Goal: Information Seeking & Learning: Learn about a topic

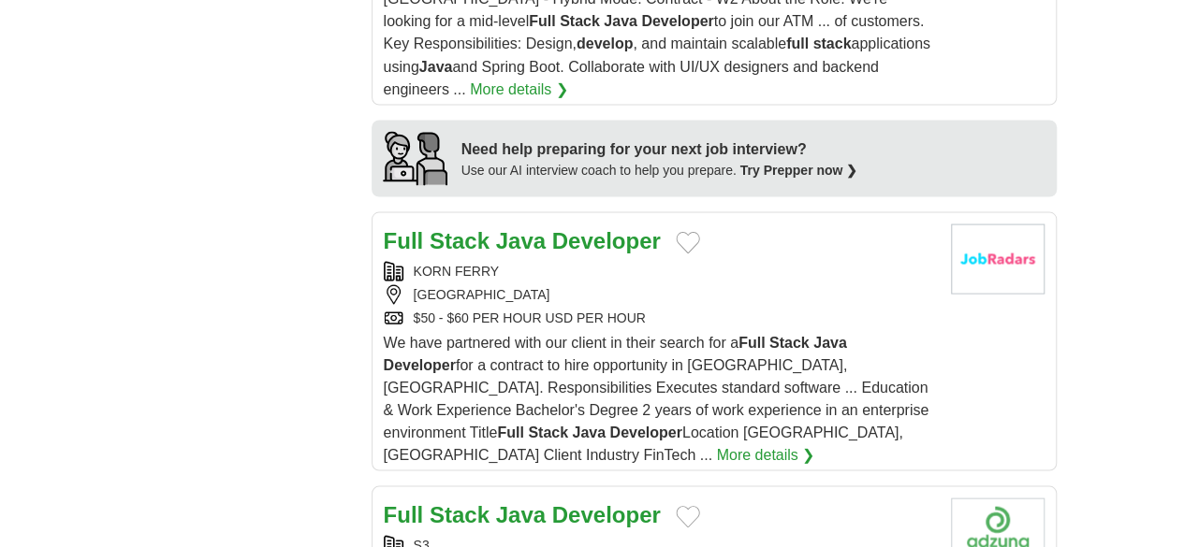
scroll to position [1746, 0]
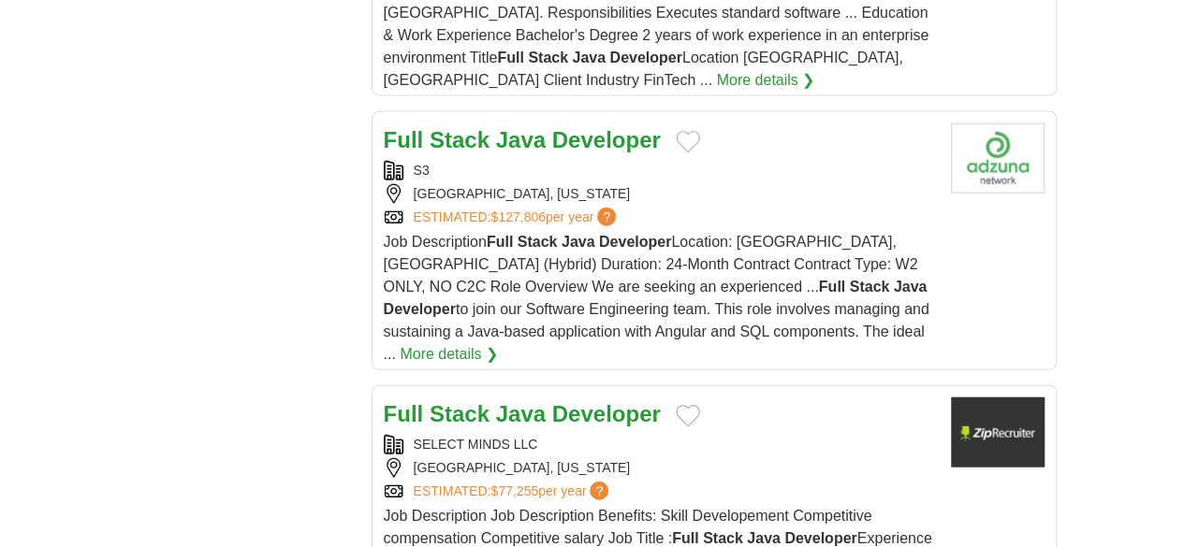
scroll to position [2120, 0]
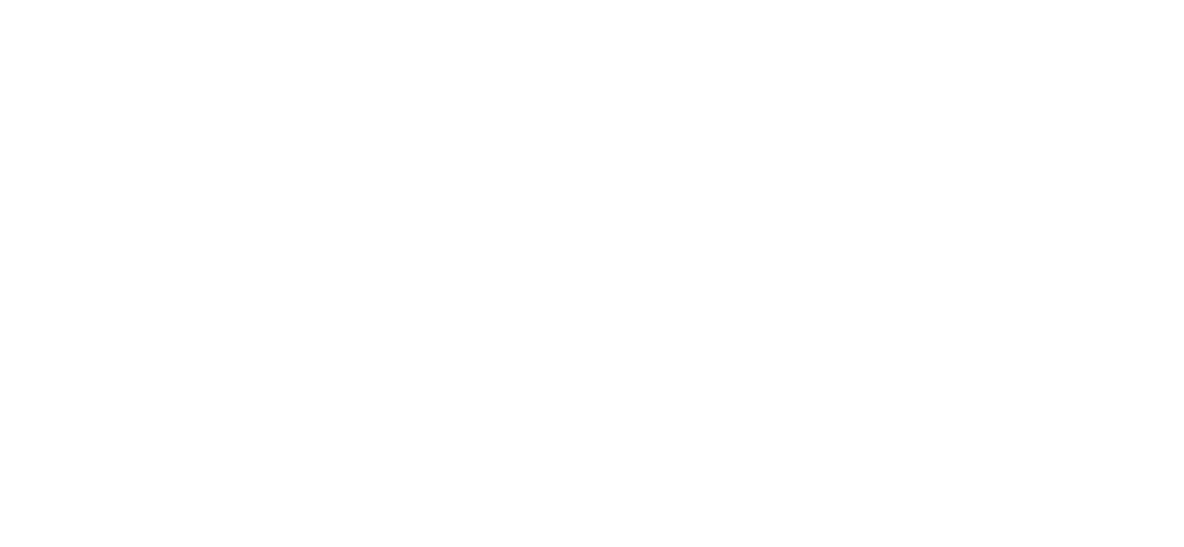
scroll to position [3243, 0]
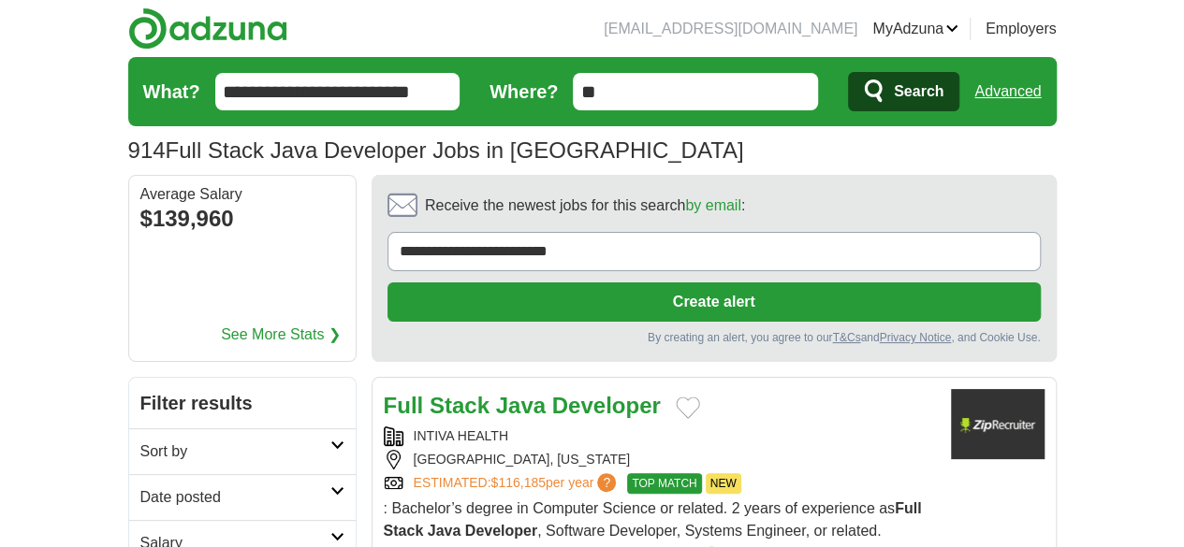
click at [552, 393] on strong "Developer" at bounding box center [606, 405] width 109 height 25
click at [720, 543] on link "More details ❯" at bounding box center [670, 554] width 98 height 22
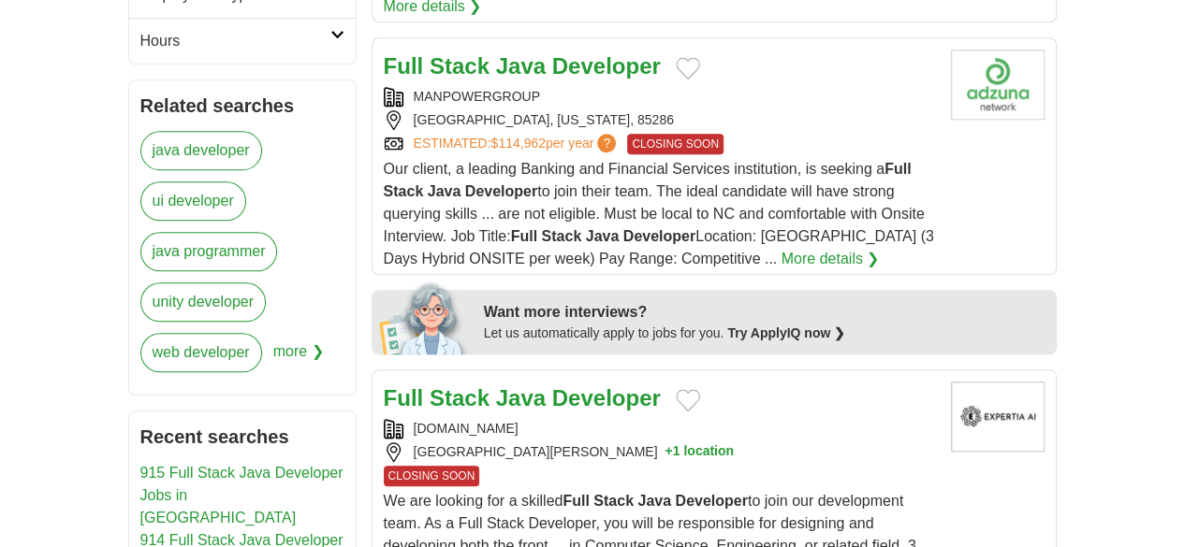
scroll to position [749, 0]
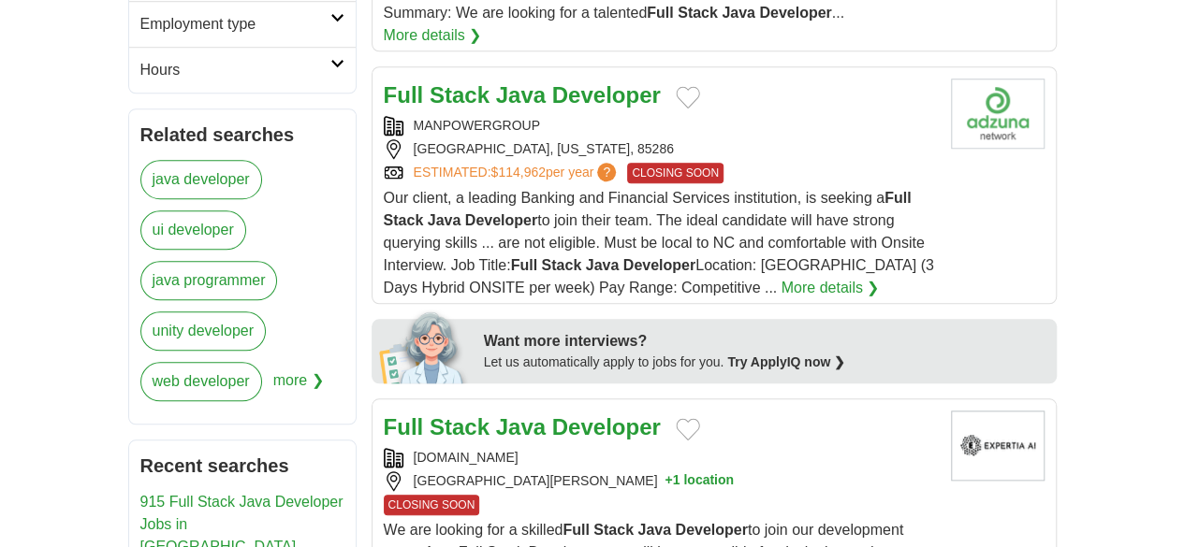
click at [496, 415] on strong "Java" at bounding box center [521, 427] width 50 height 25
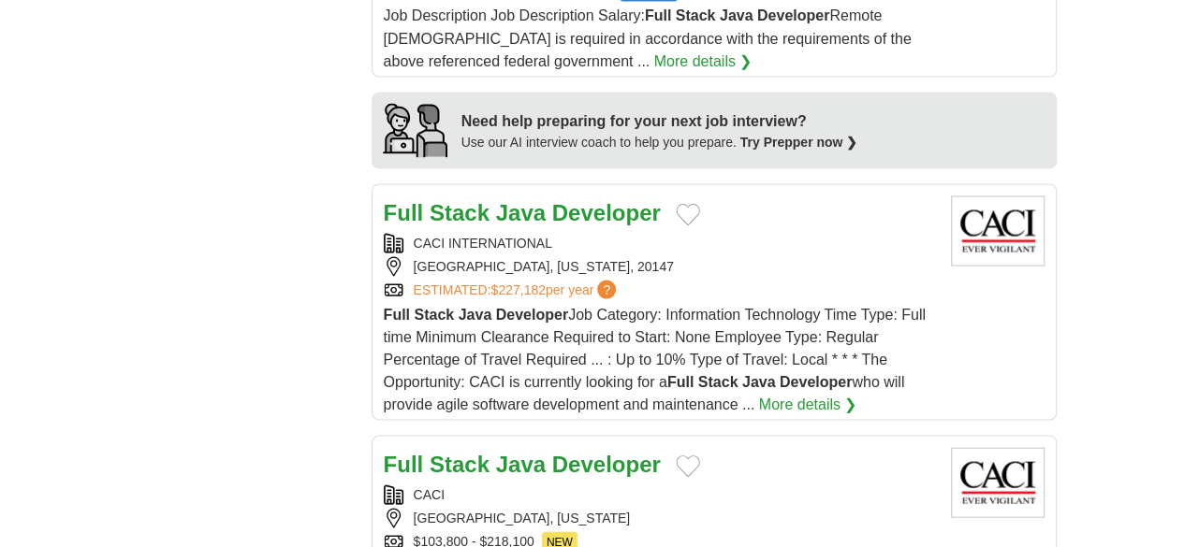
scroll to position [1996, 0]
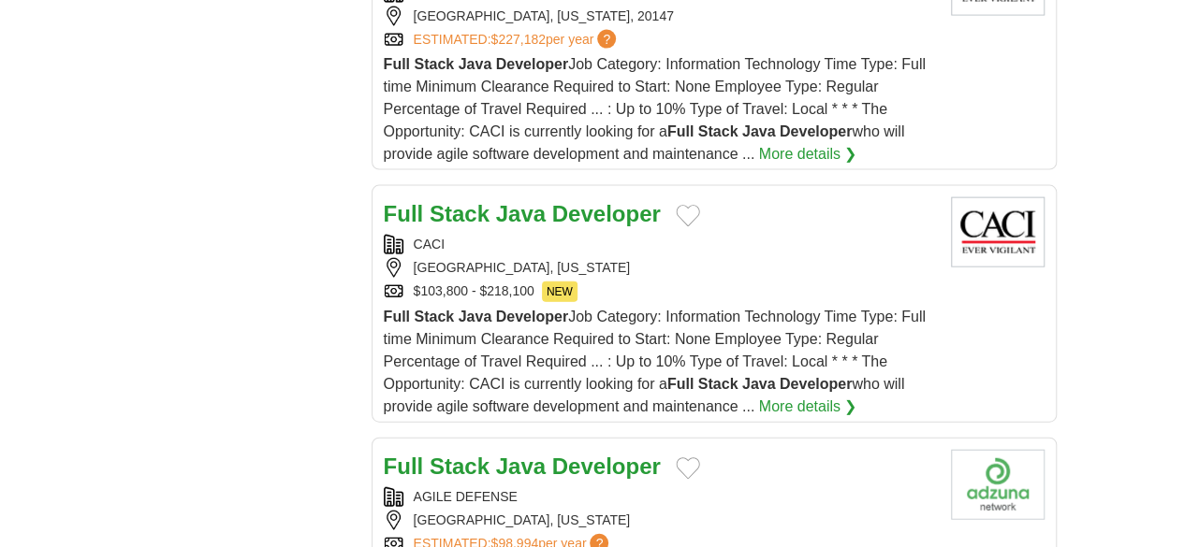
click at [552, 454] on strong "Developer" at bounding box center [606, 466] width 109 height 25
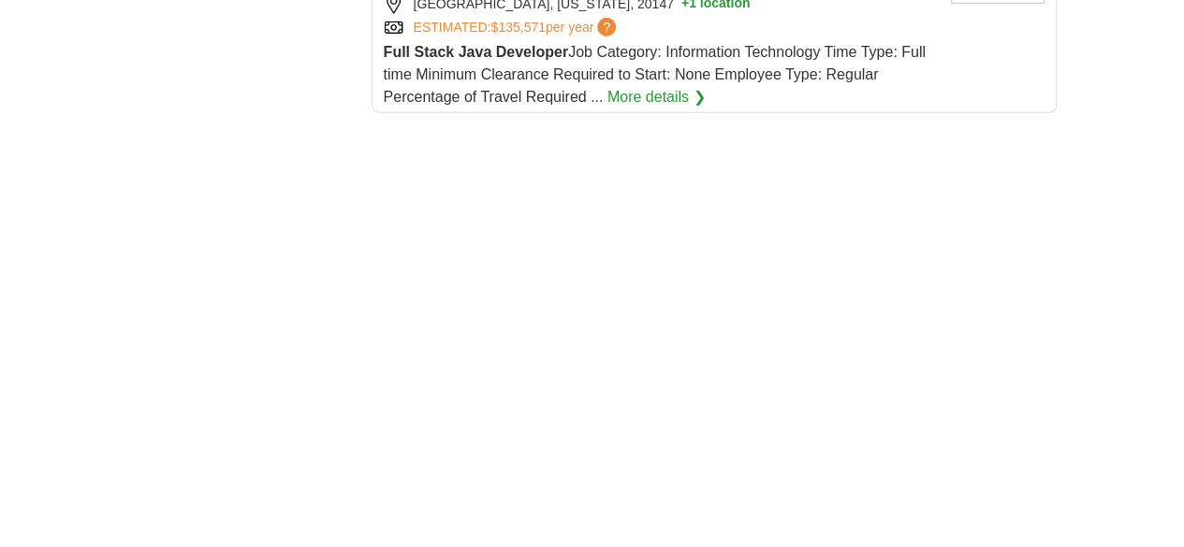
scroll to position [2994, 0]
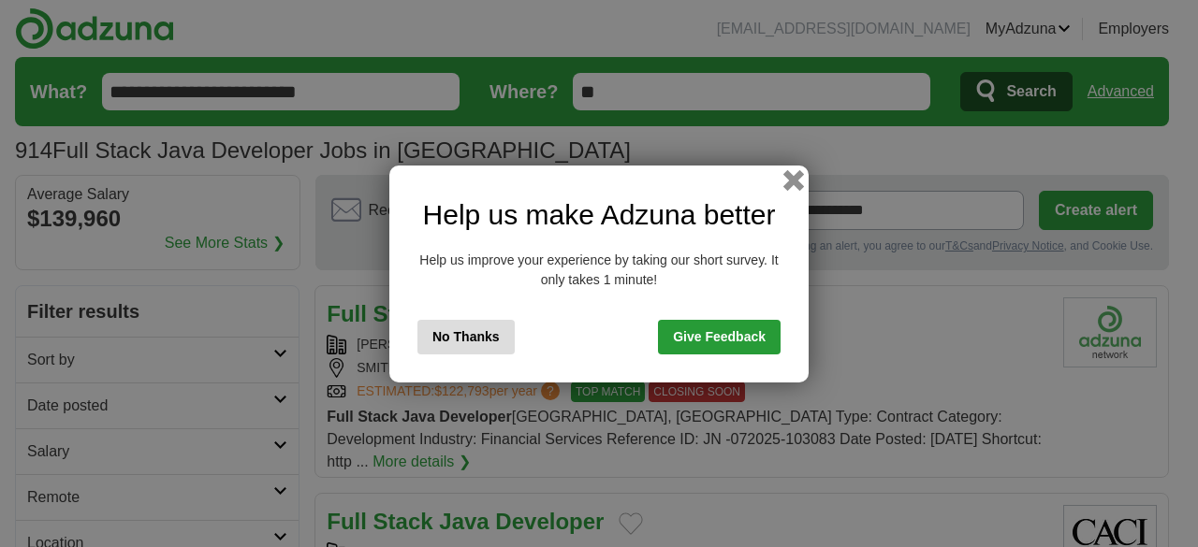
click at [794, 182] on button "button" at bounding box center [793, 179] width 21 height 21
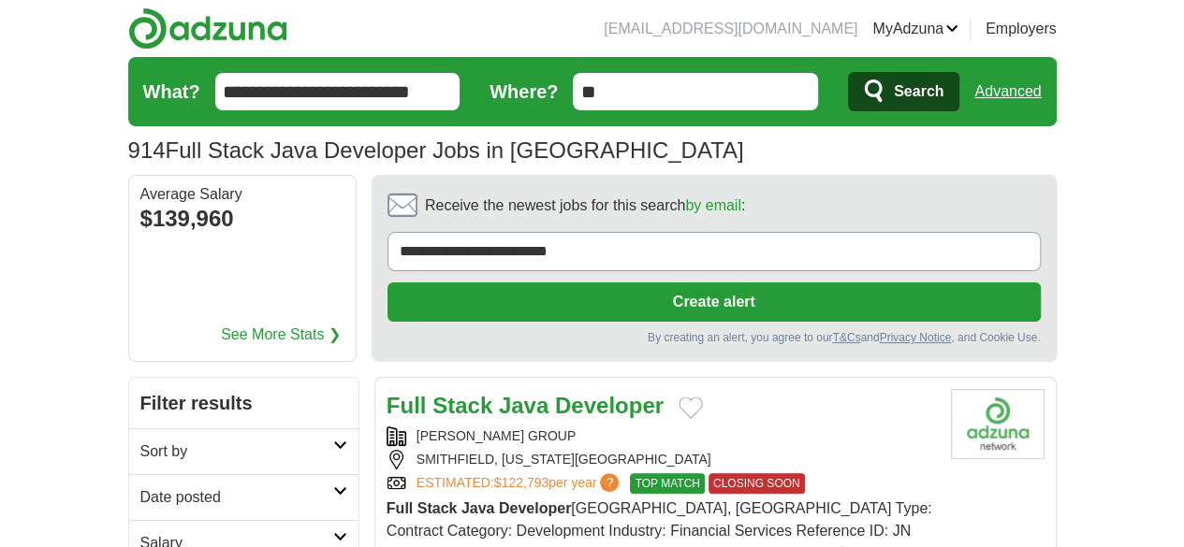
click at [703, 427] on div "[PERSON_NAME] GROUP" at bounding box center [660, 437] width 549 height 20
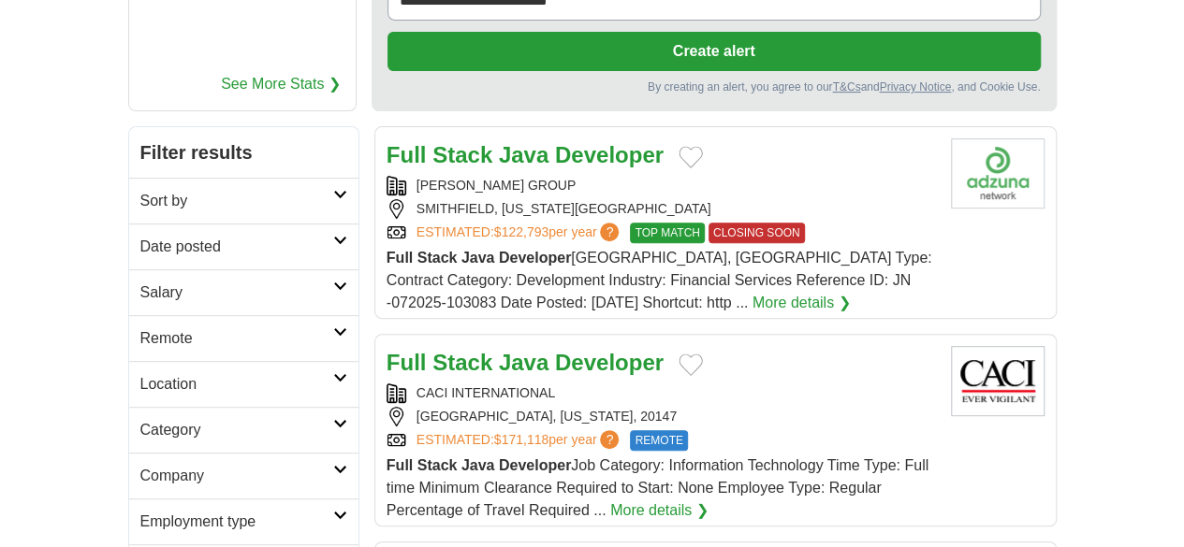
scroll to position [249, 0]
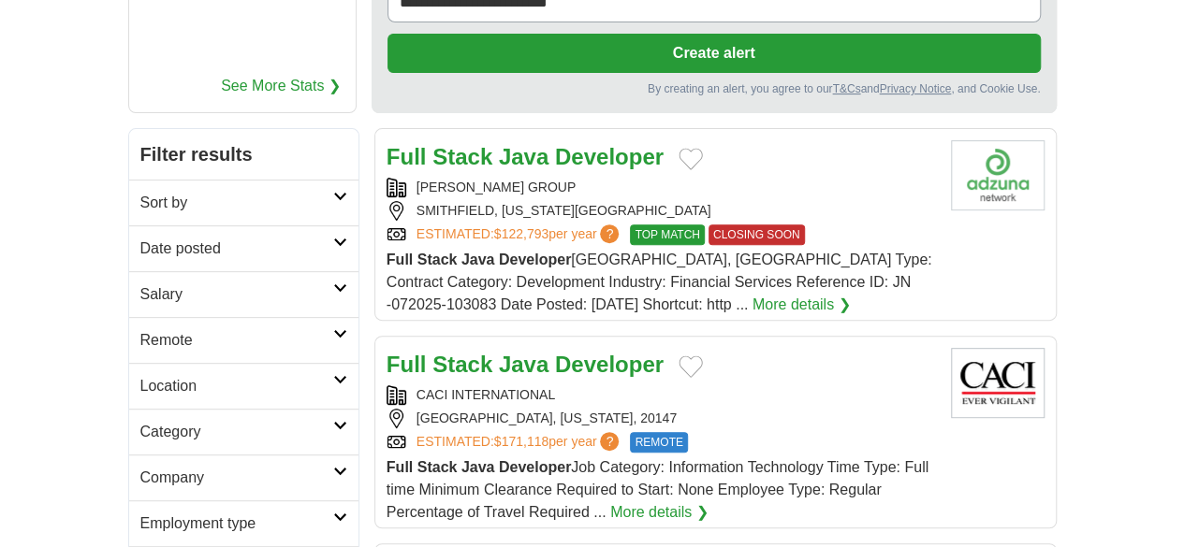
click at [559, 352] on strong "Developer" at bounding box center [609, 364] width 109 height 25
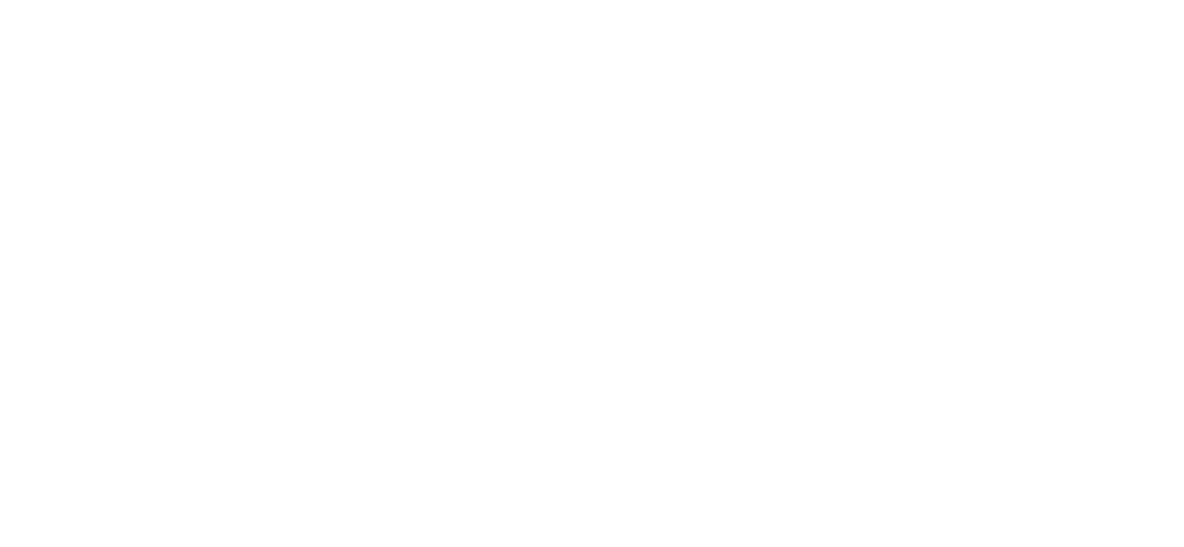
scroll to position [3215, 0]
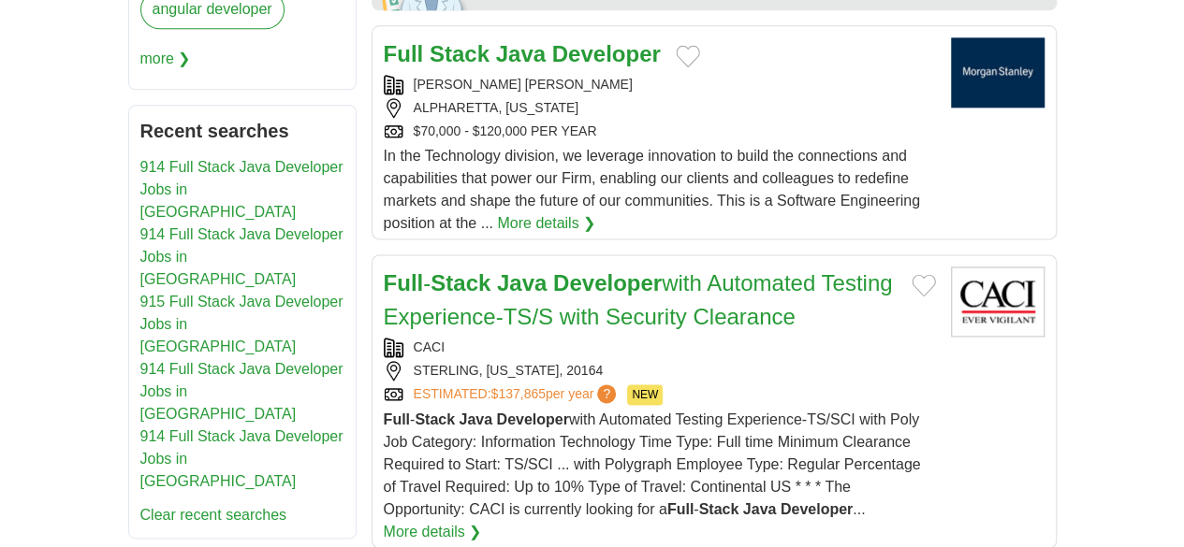
scroll to position [1123, 0]
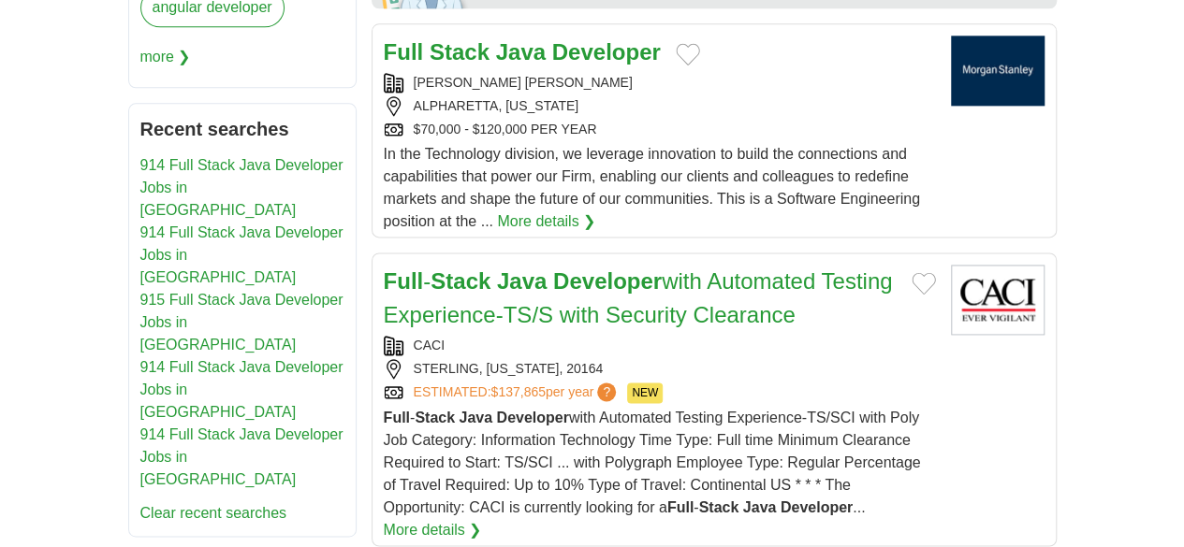
click at [690, 269] on link "Full - Stack Java Developer with Automated Testing Experience-TS/S with Securit…" at bounding box center [638, 298] width 509 height 59
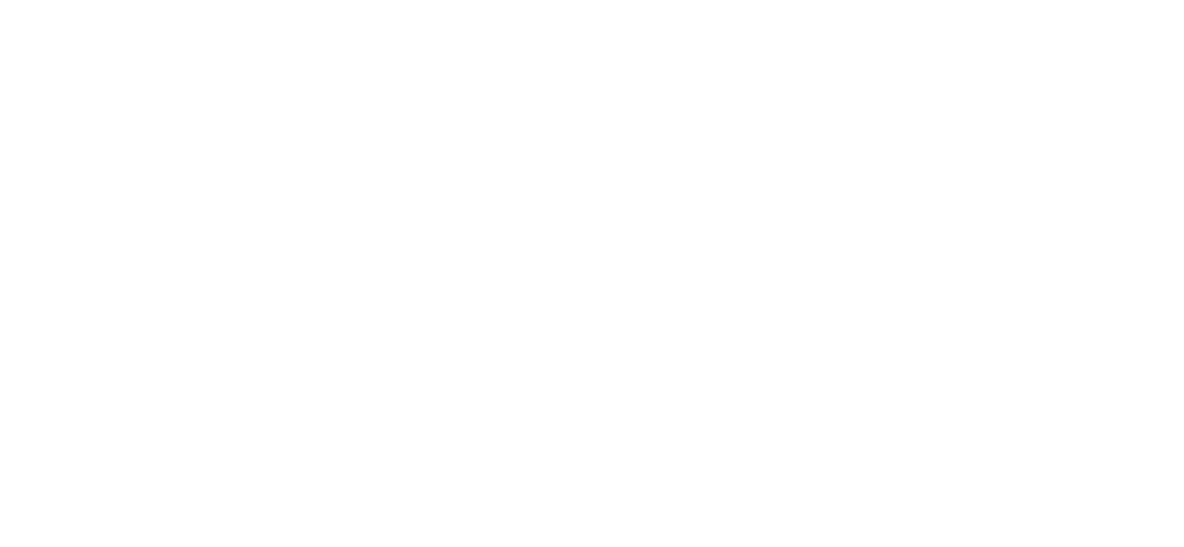
scroll to position [3369, 0]
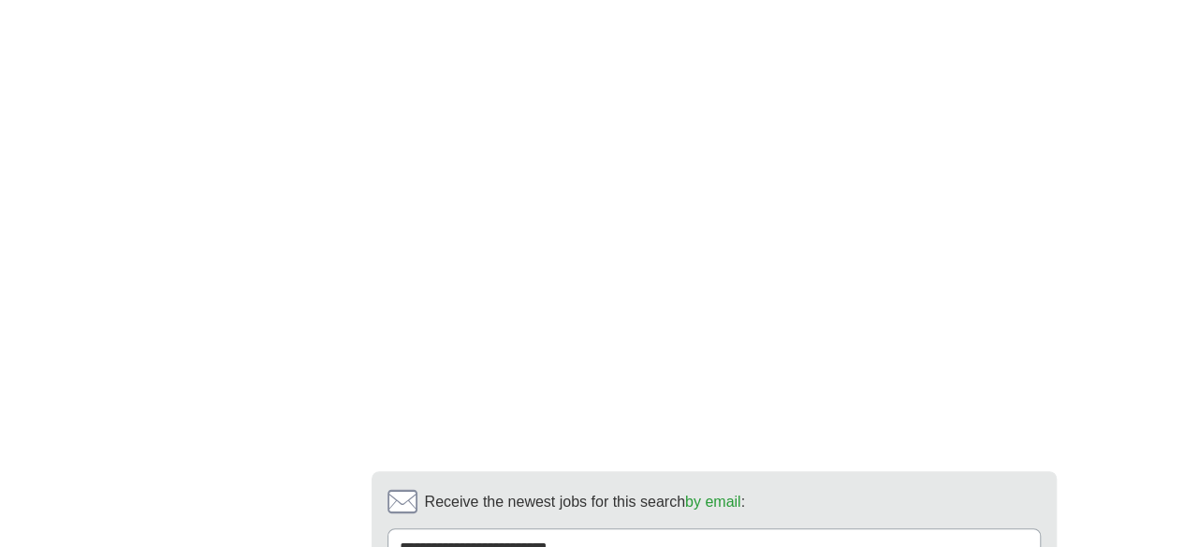
scroll to position [3565, 0]
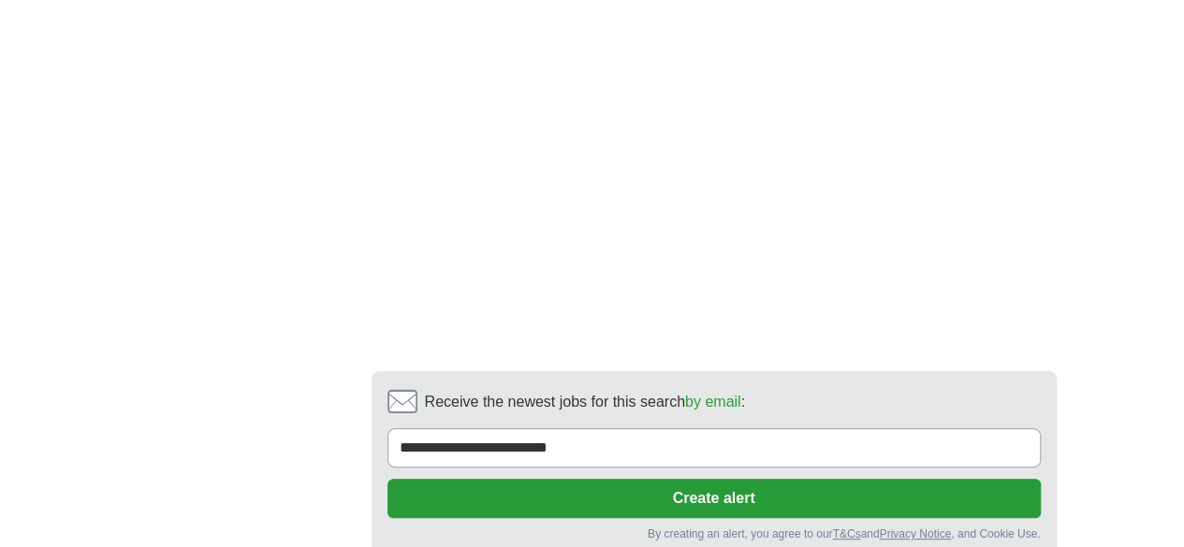
scroll to position [3554, 0]
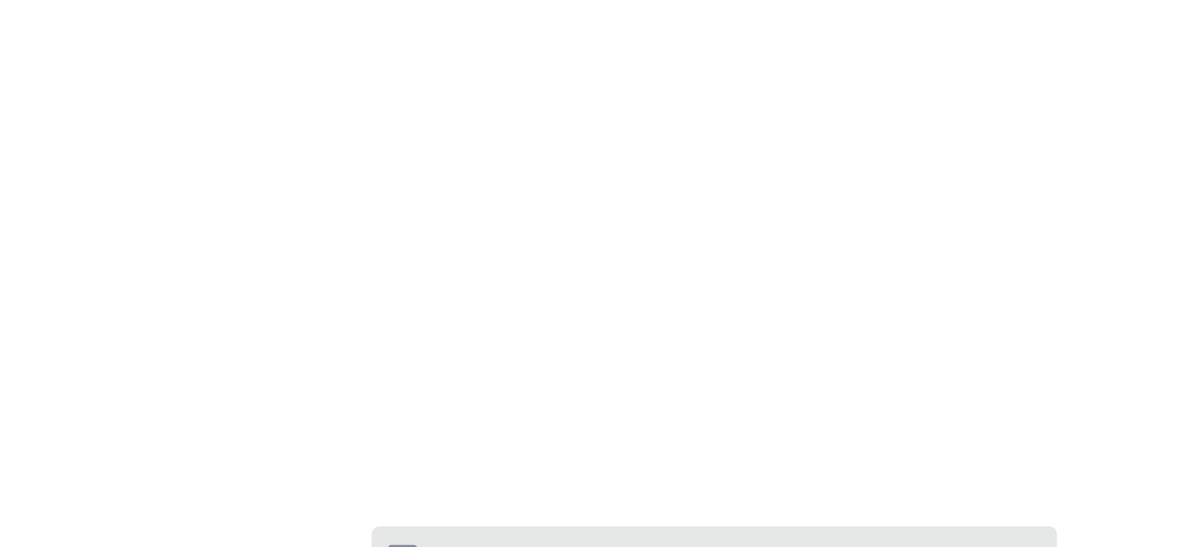
scroll to position [3326, 0]
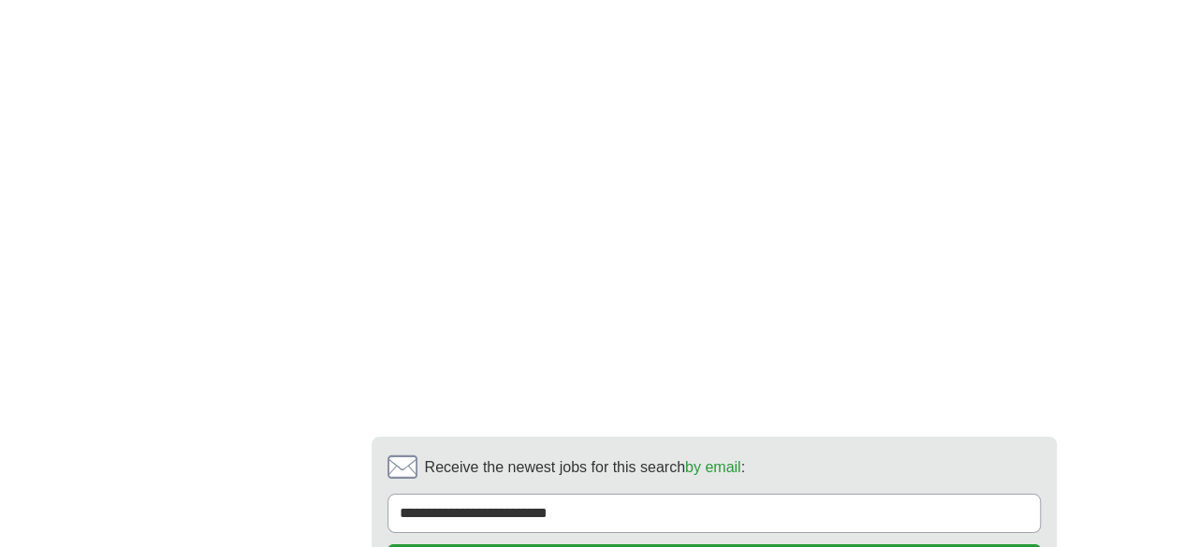
scroll to position [3369, 0]
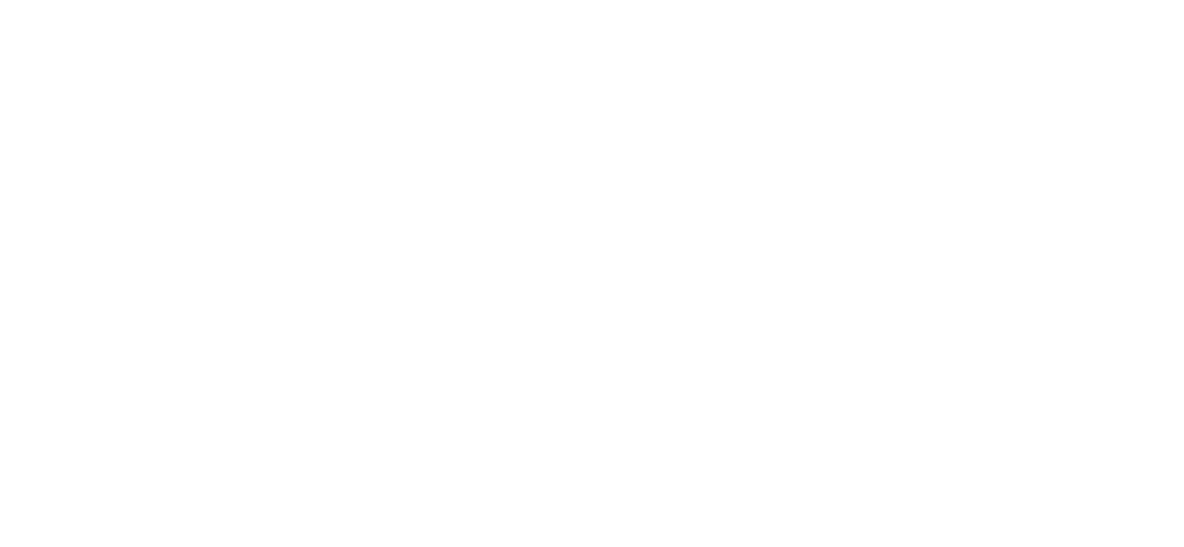
scroll to position [3338, 0]
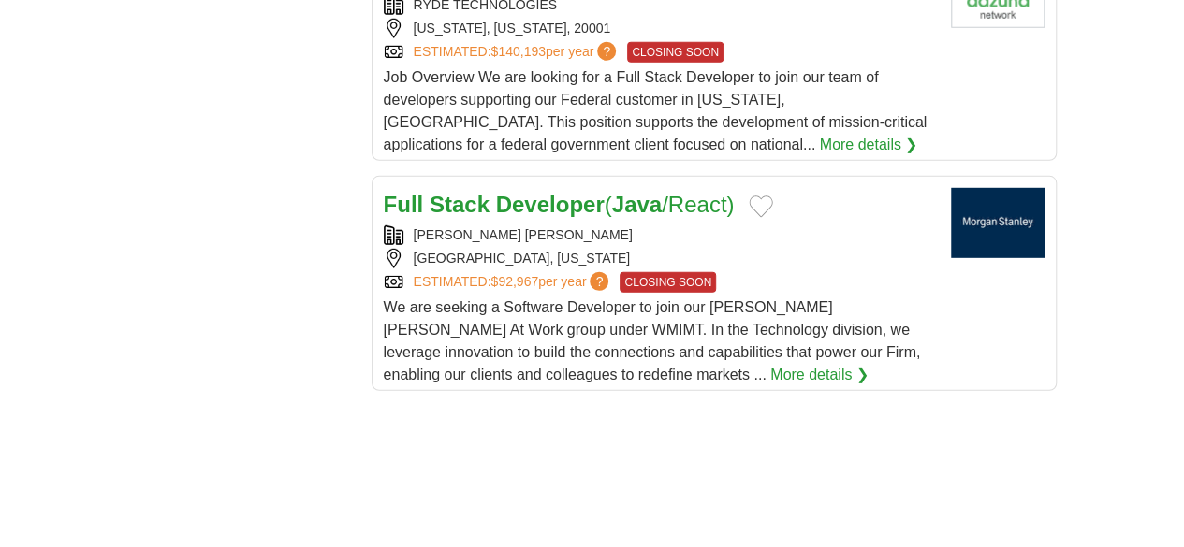
scroll to position [2821, 0]
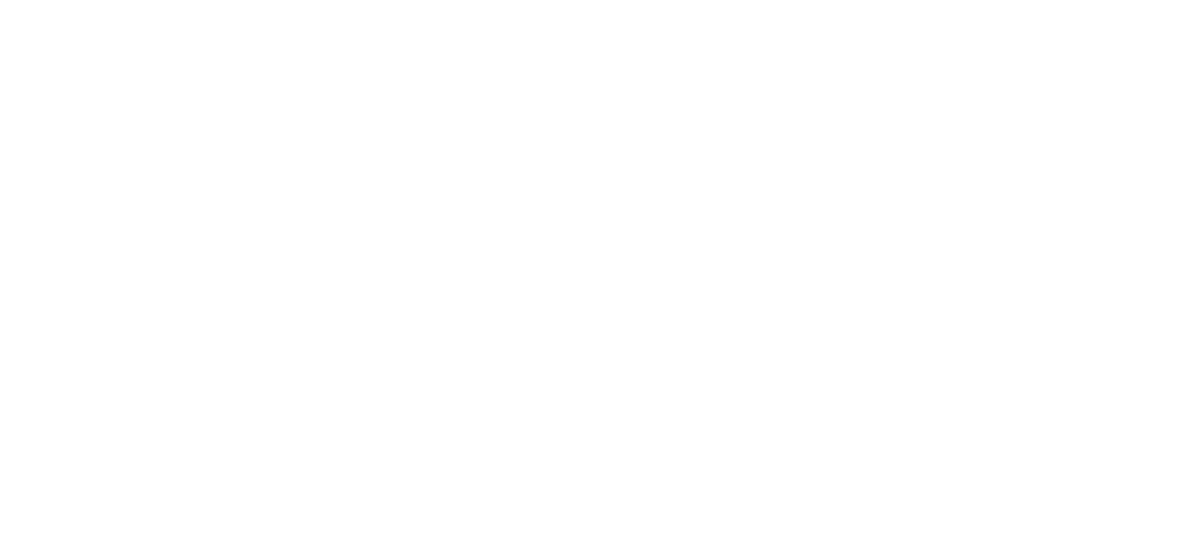
scroll to position [3468, 0]
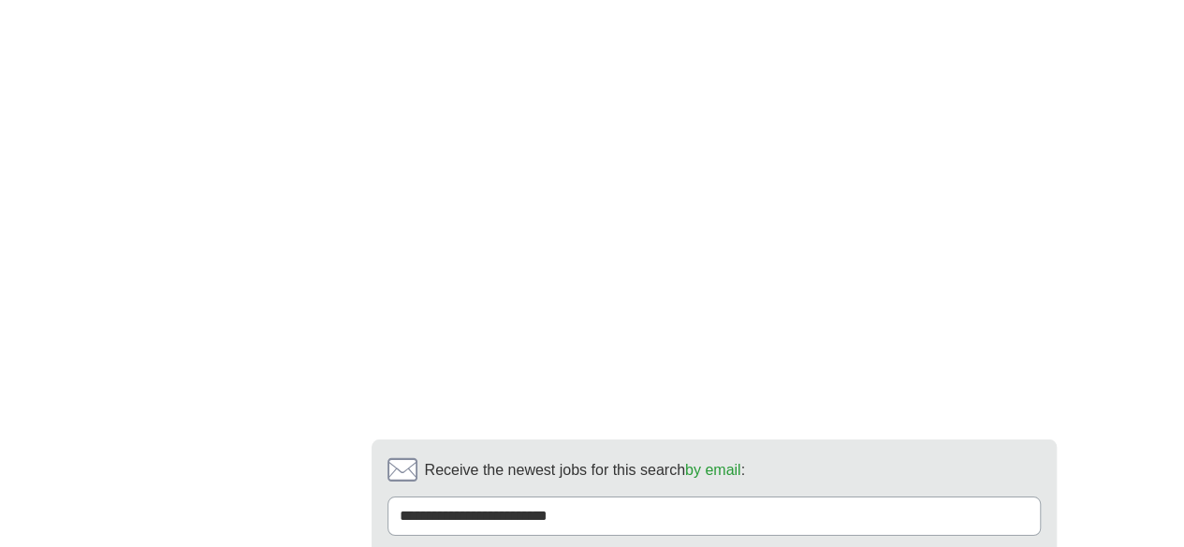
scroll to position [3289, 0]
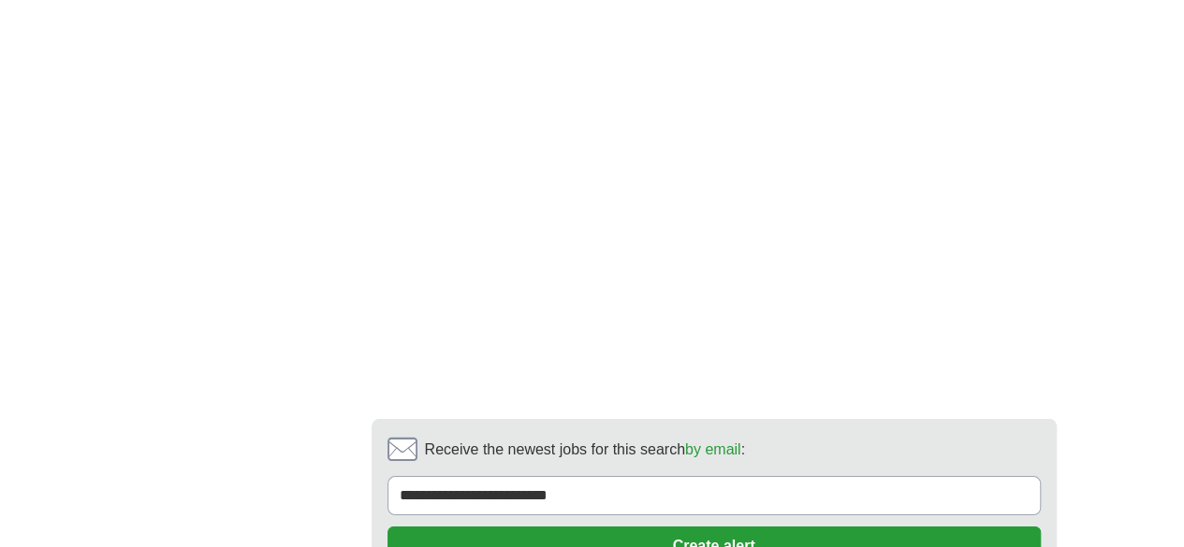
scroll to position [3473, 0]
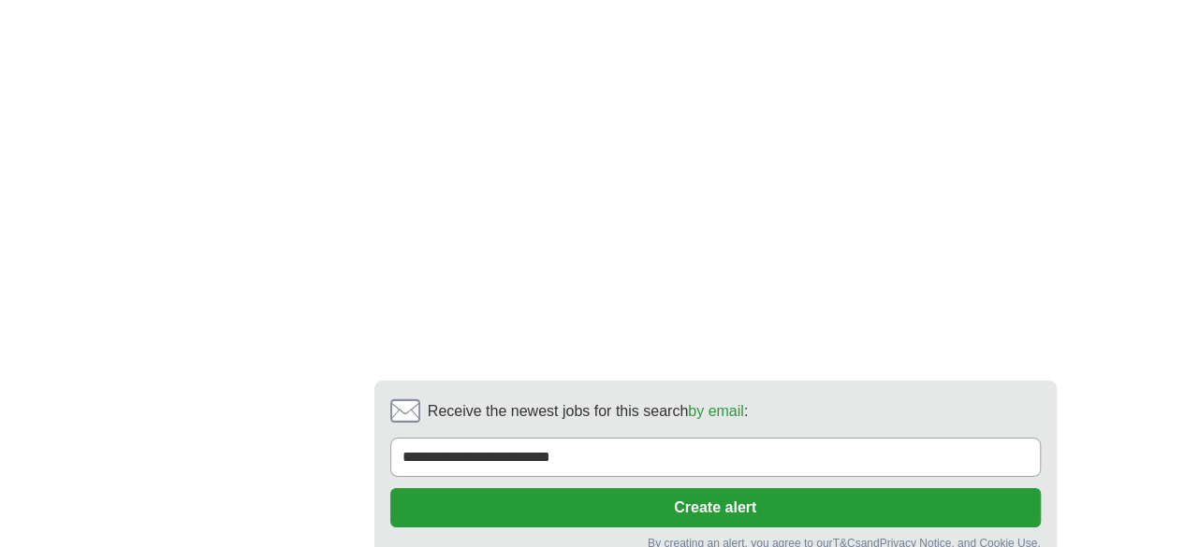
scroll to position [3407, 0]
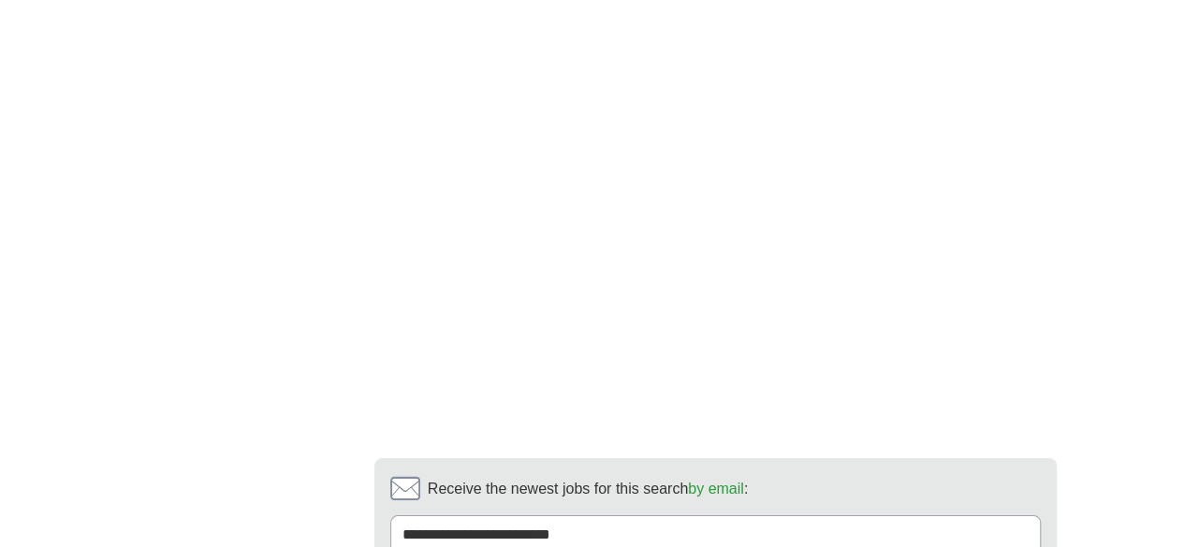
scroll to position [3524, 0]
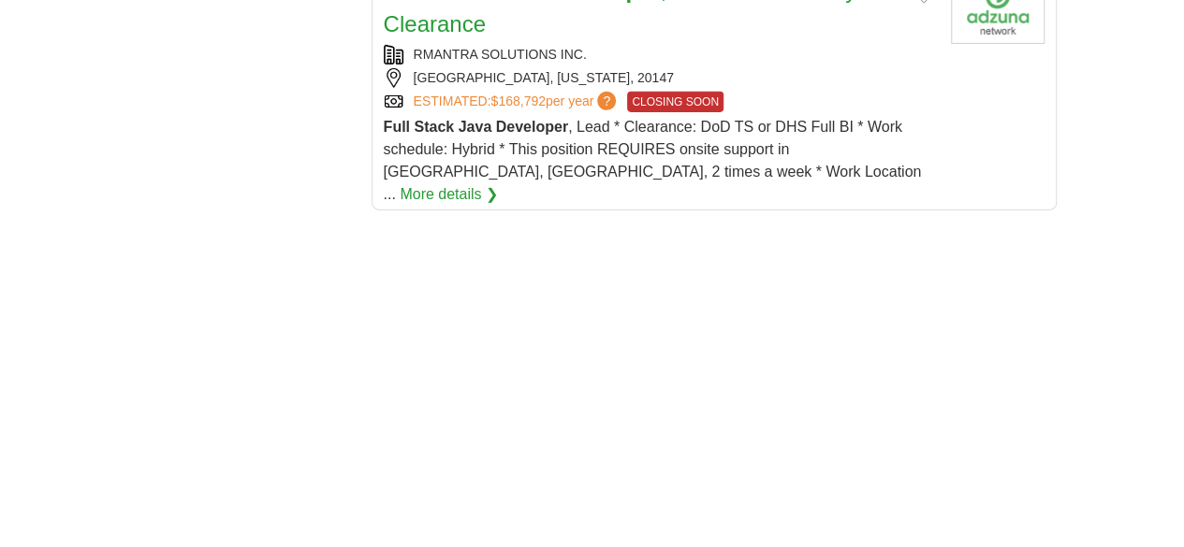
scroll to position [3369, 0]
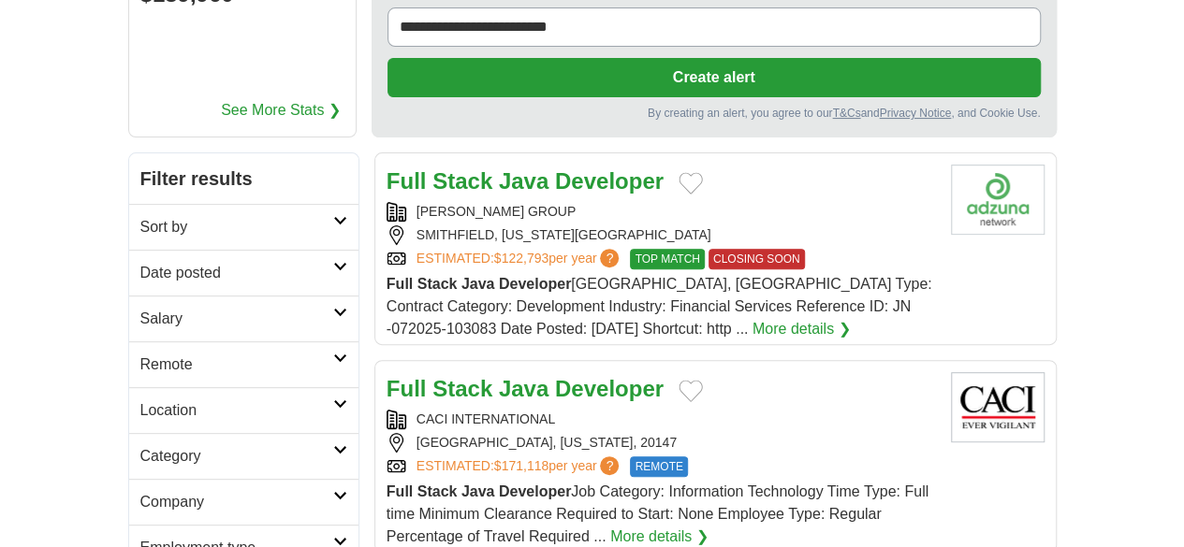
scroll to position [249, 0]
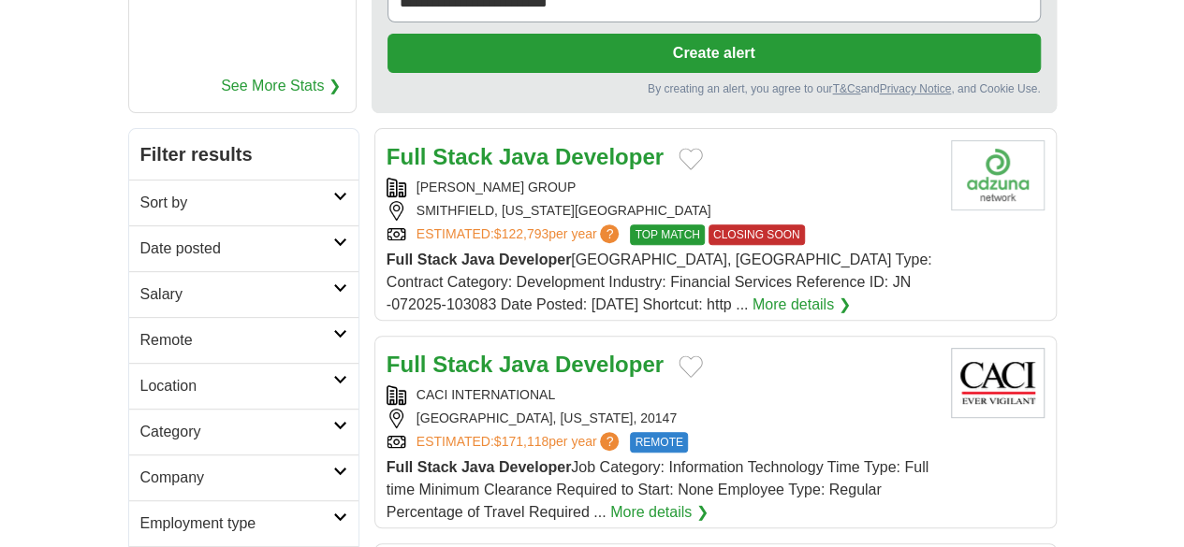
click at [557, 352] on strong "Developer" at bounding box center [609, 364] width 109 height 25
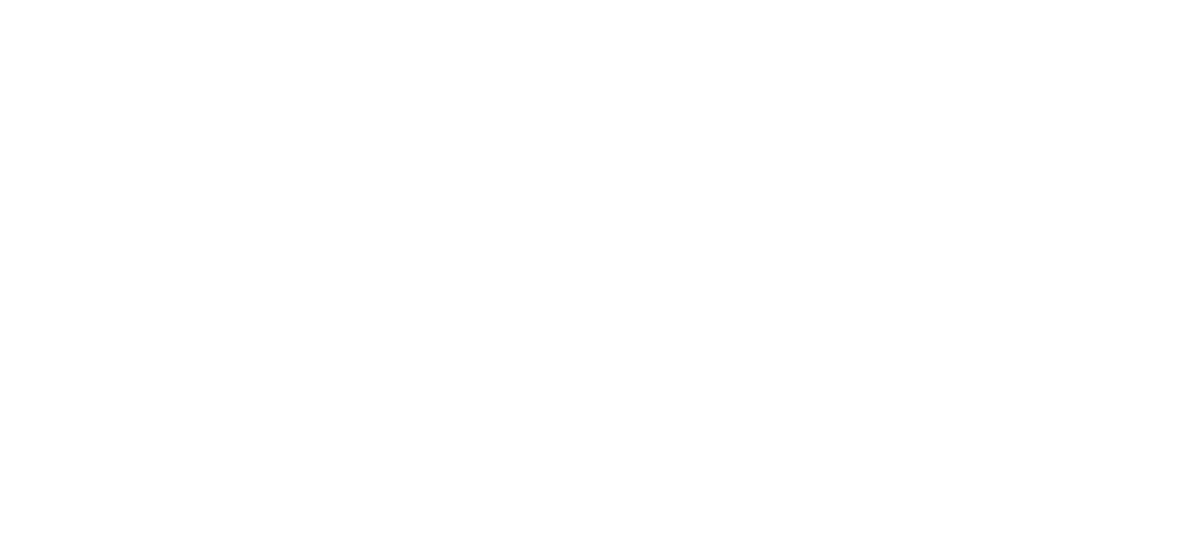
scroll to position [3369, 0]
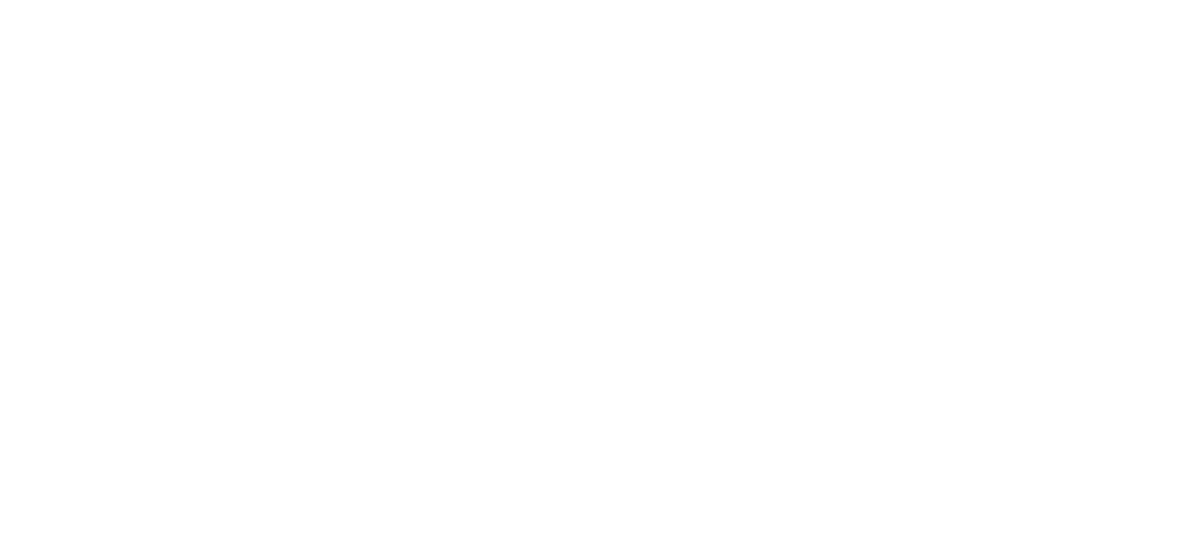
scroll to position [3477, 0]
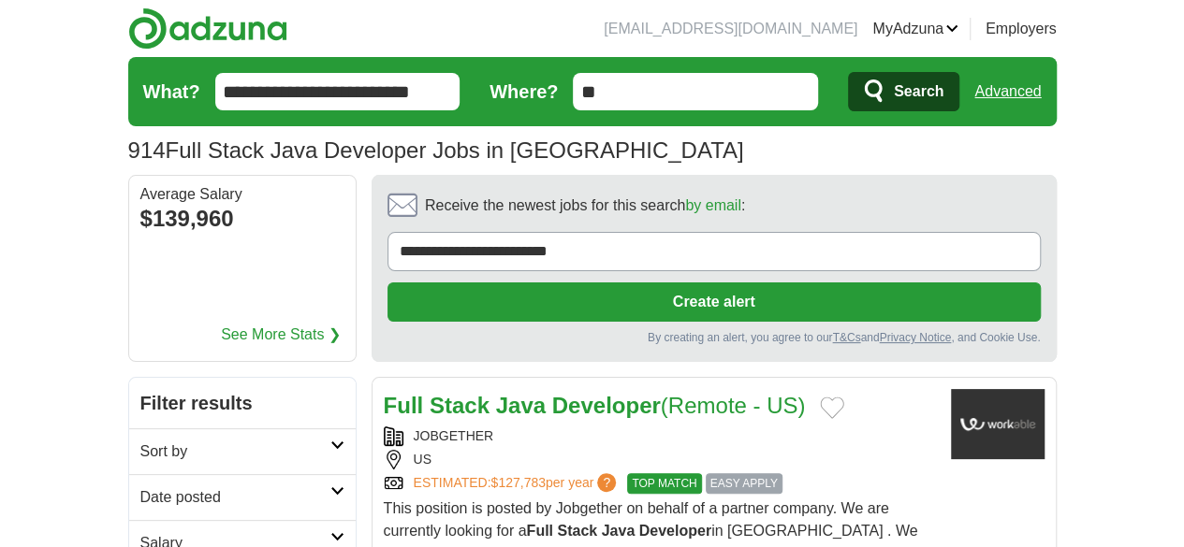
scroll to position [124, 0]
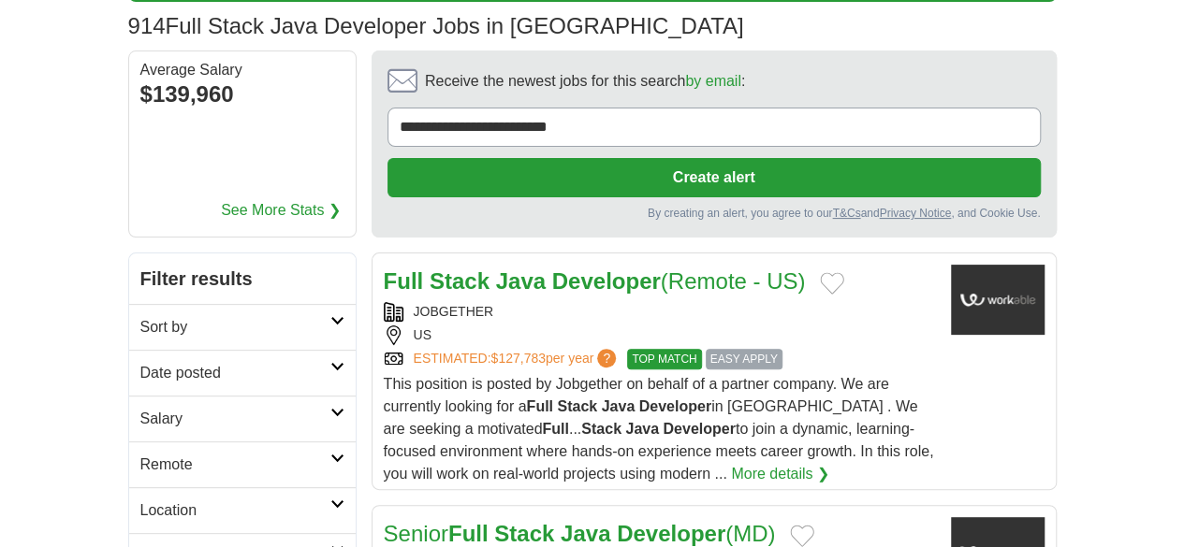
click at [496, 269] on strong "Java" at bounding box center [521, 281] width 50 height 25
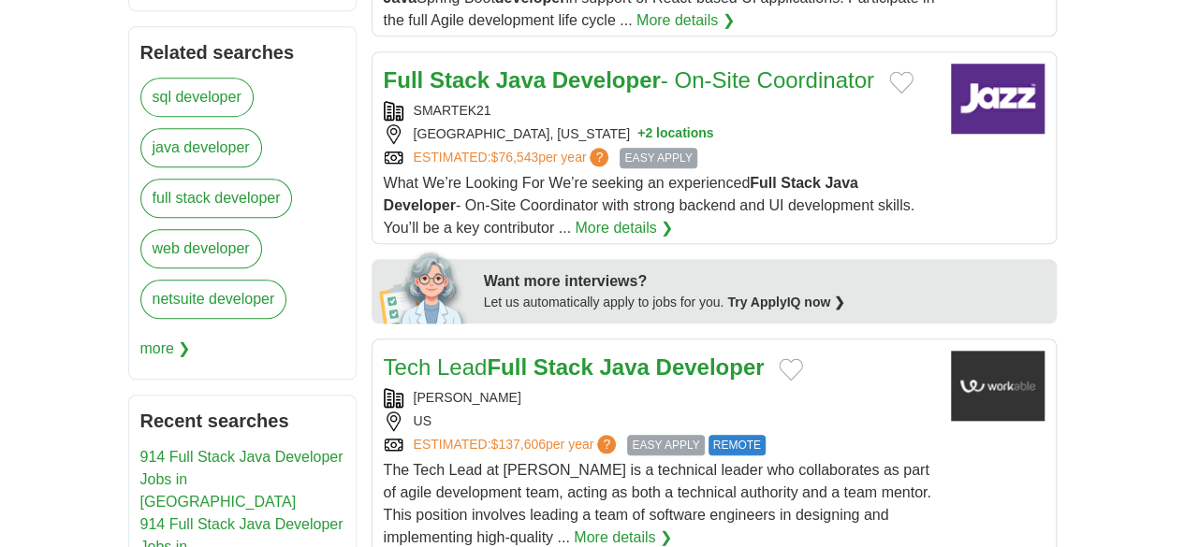
scroll to position [873, 0]
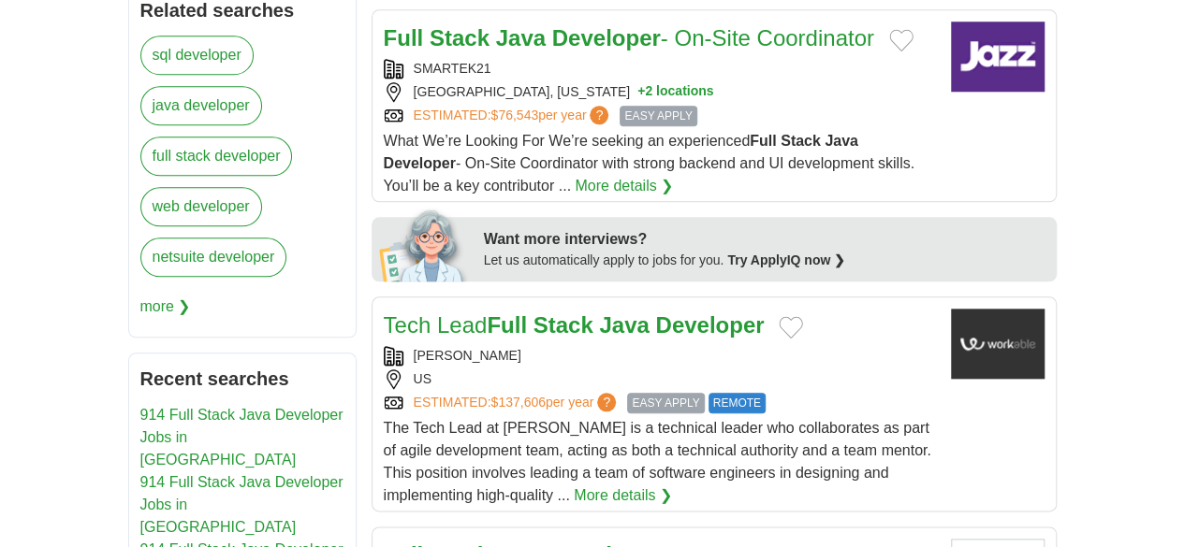
click at [599, 313] on strong "Java" at bounding box center [624, 325] width 50 height 25
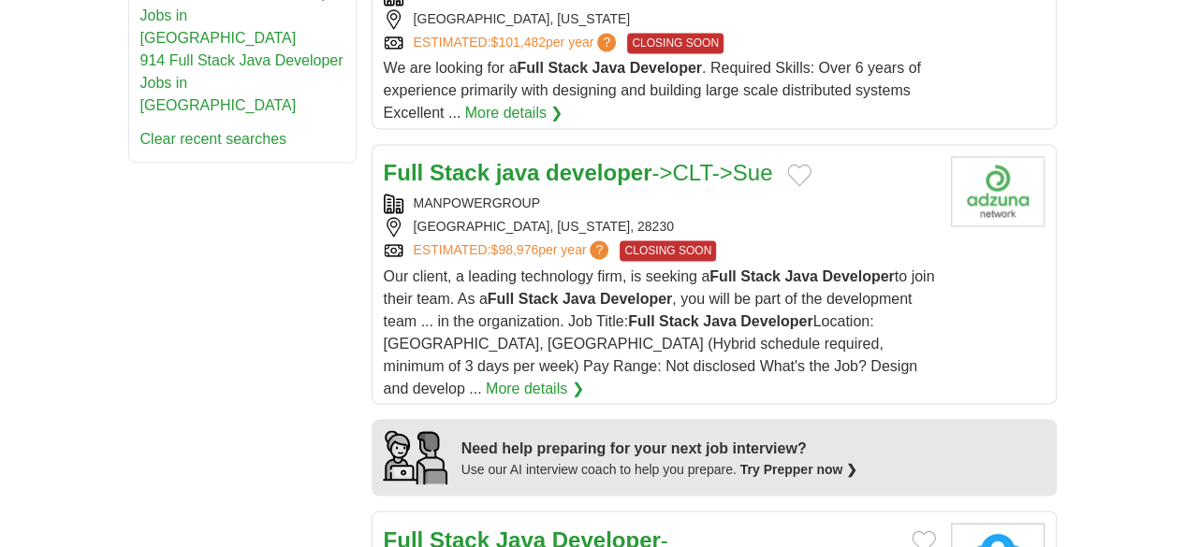
scroll to position [1622, 0]
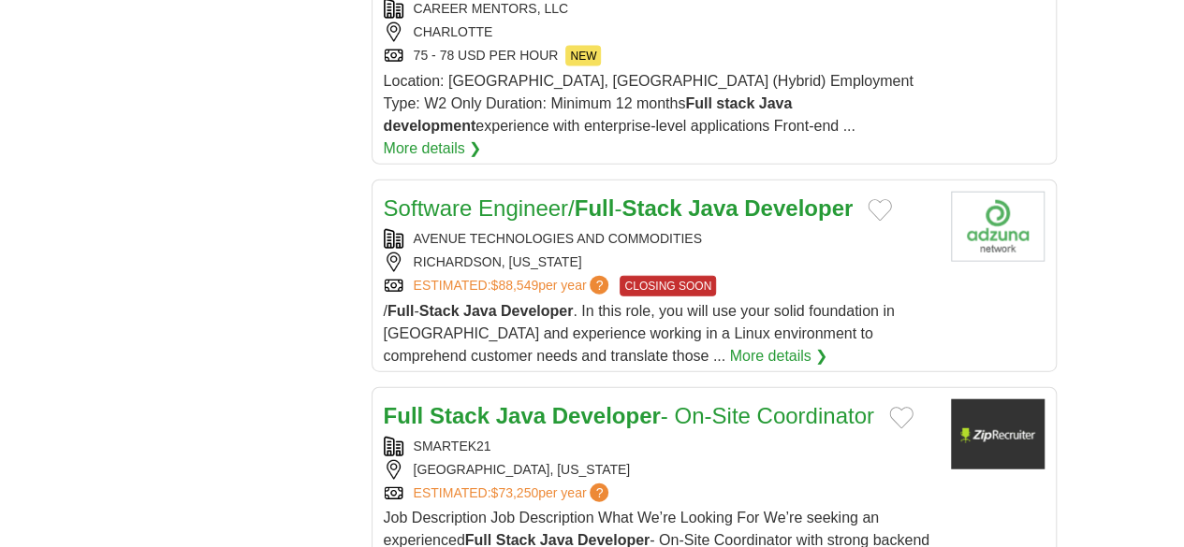
scroll to position [2120, 0]
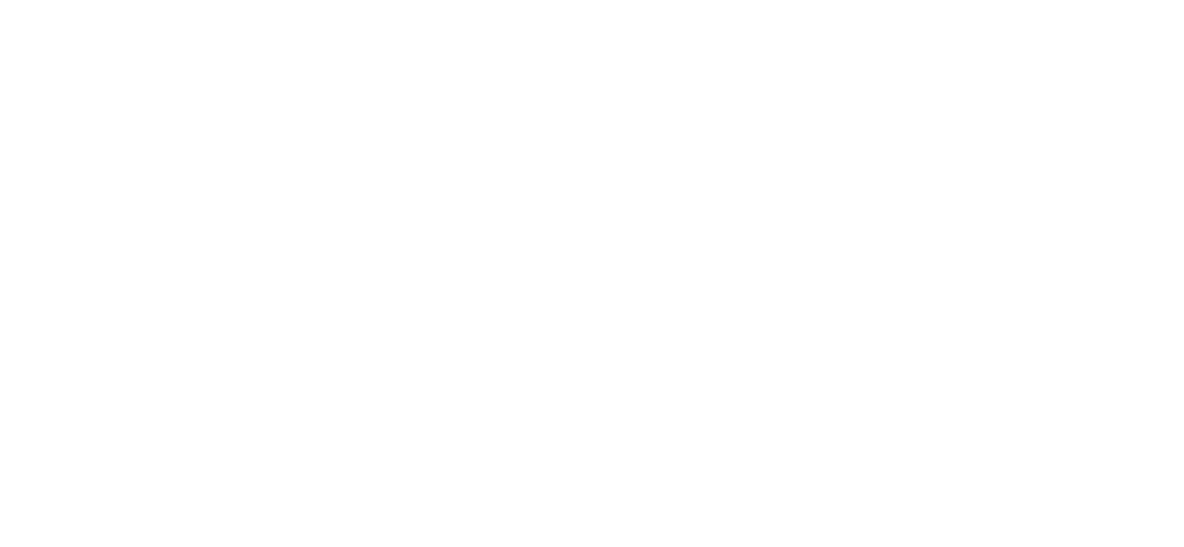
scroll to position [3119, 0]
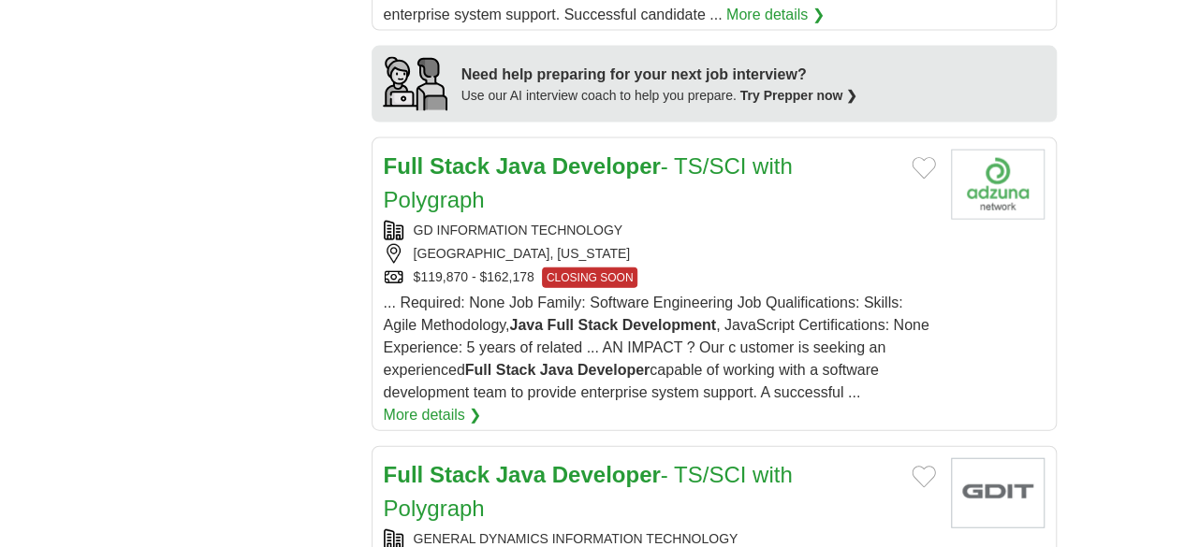
scroll to position [1996, 0]
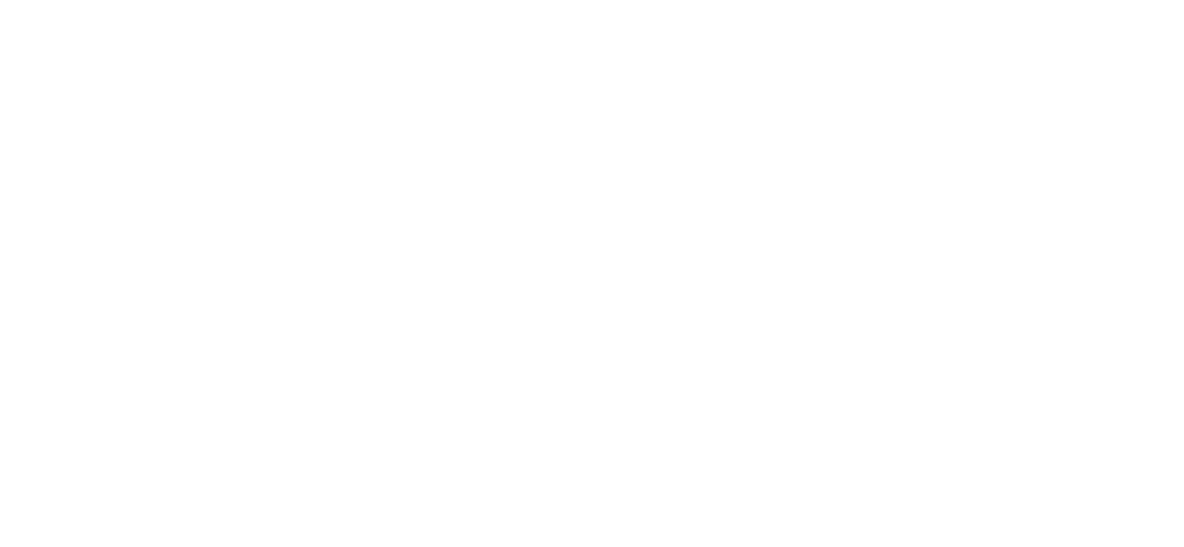
scroll to position [3522, 0]
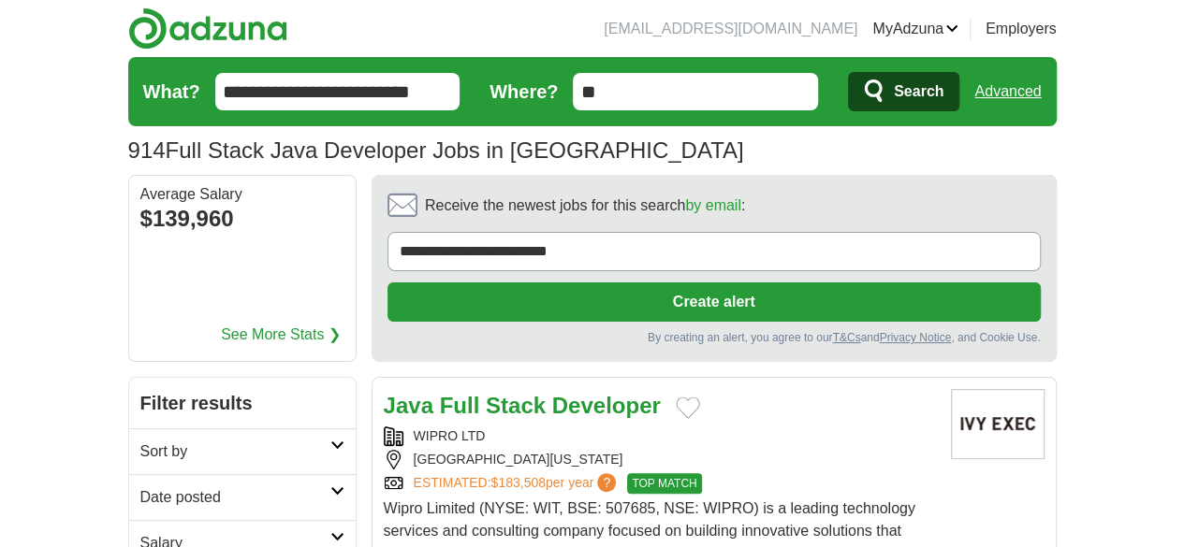
click at [552, 393] on strong "Developer" at bounding box center [606, 405] width 109 height 25
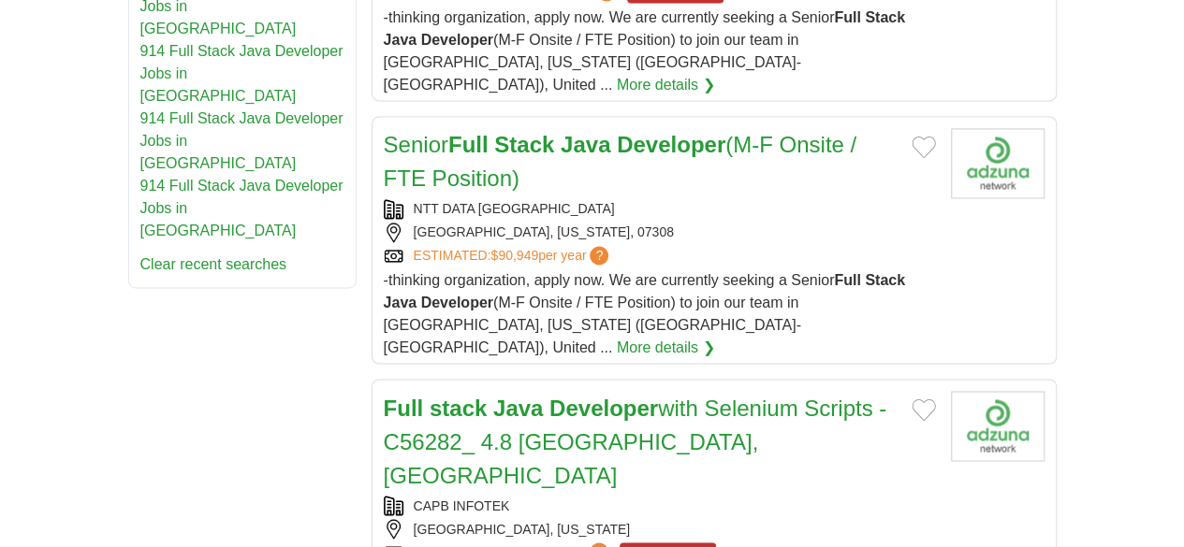
scroll to position [1497, 0]
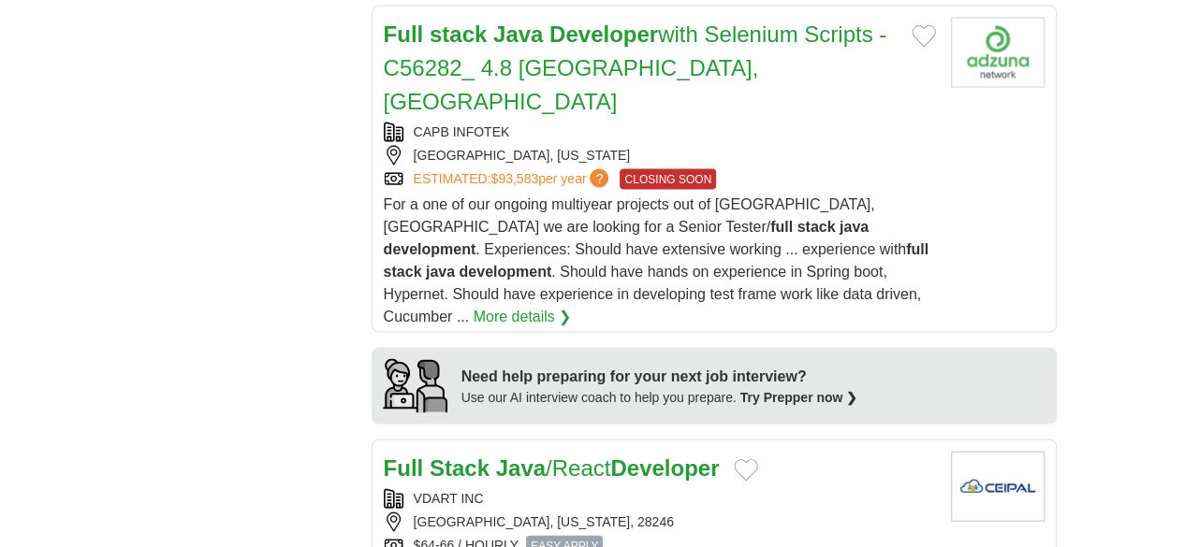
scroll to position [1871, 0]
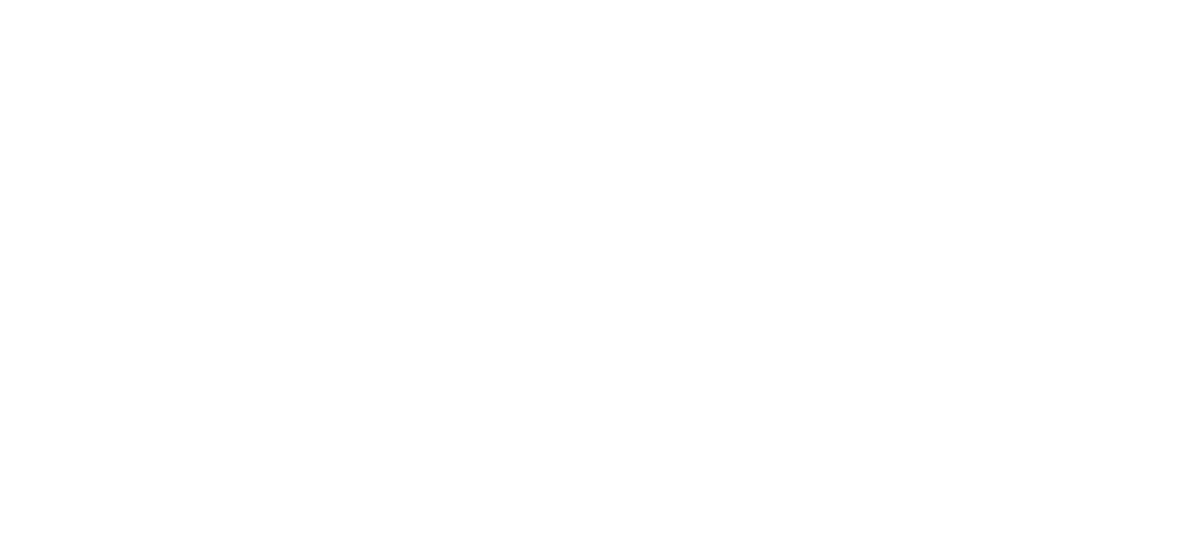
scroll to position [3312, 0]
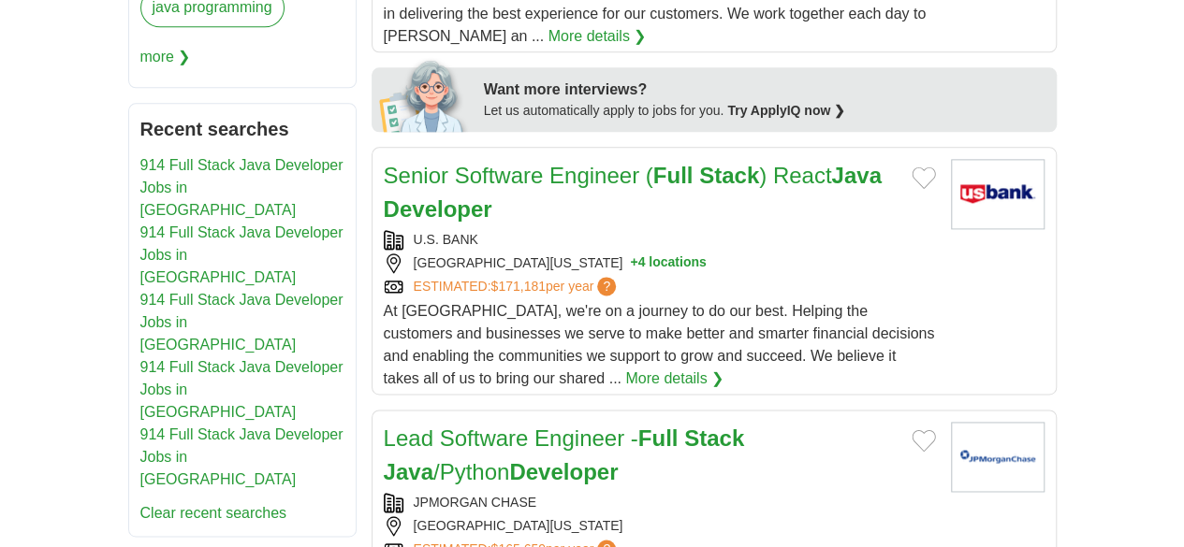
scroll to position [1247, 0]
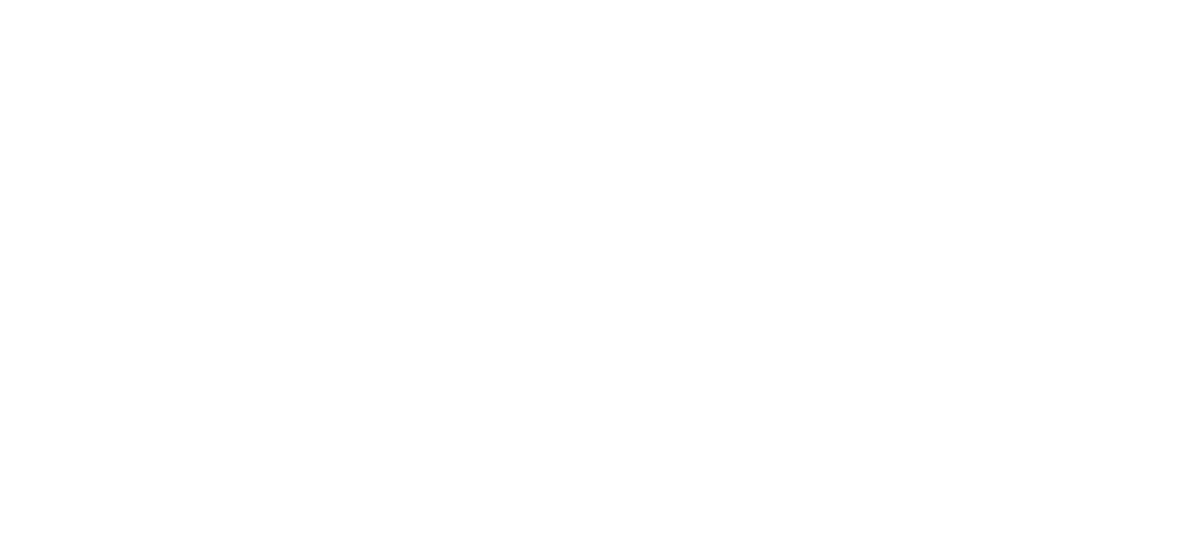
scroll to position [3243, 0]
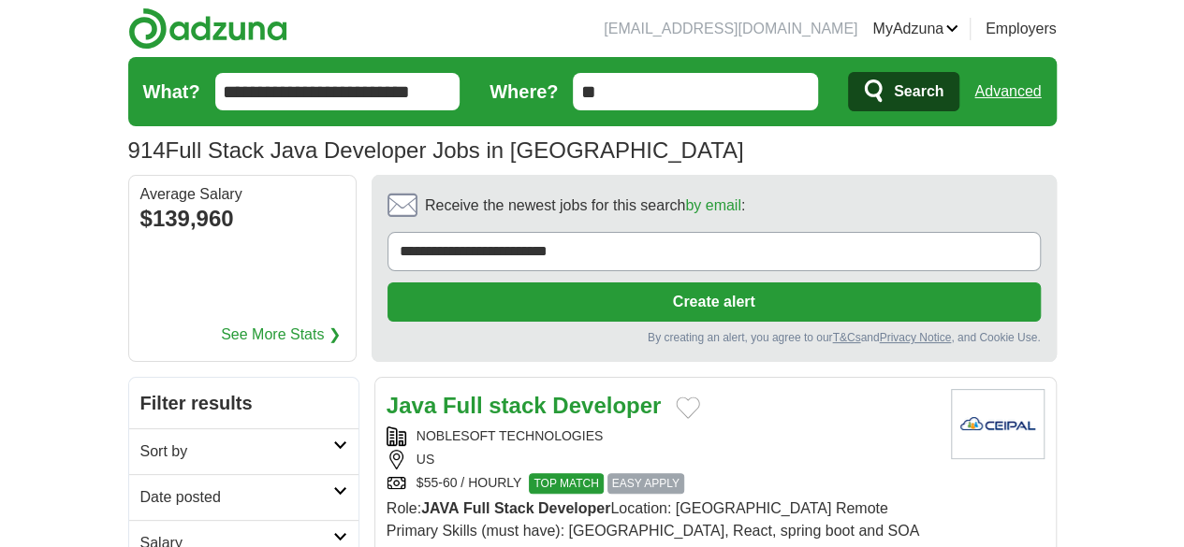
click at [673, 450] on div "US" at bounding box center [660, 460] width 549 height 20
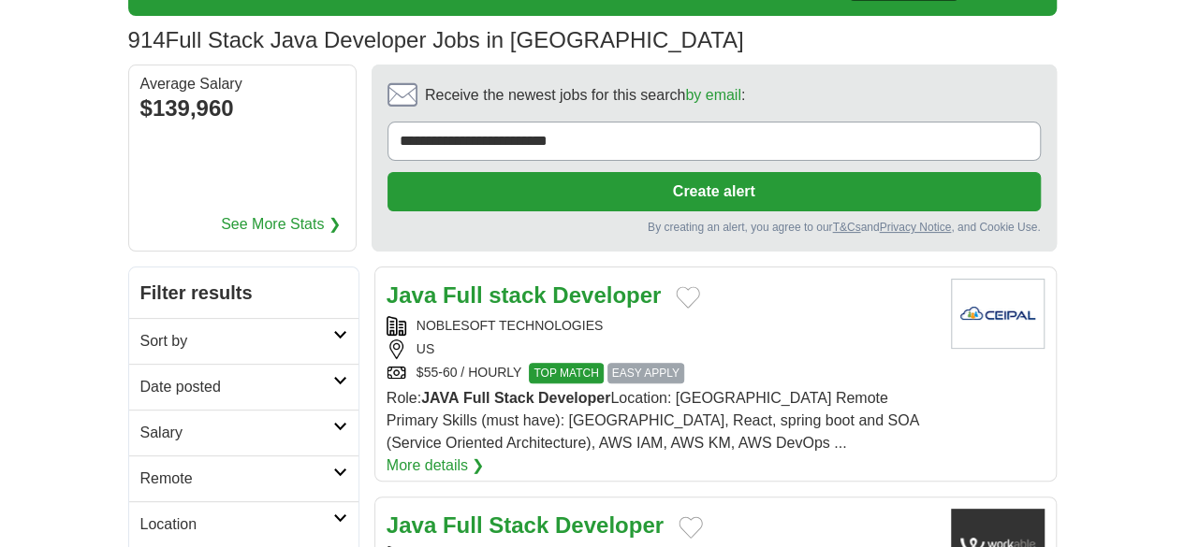
scroll to position [249, 0]
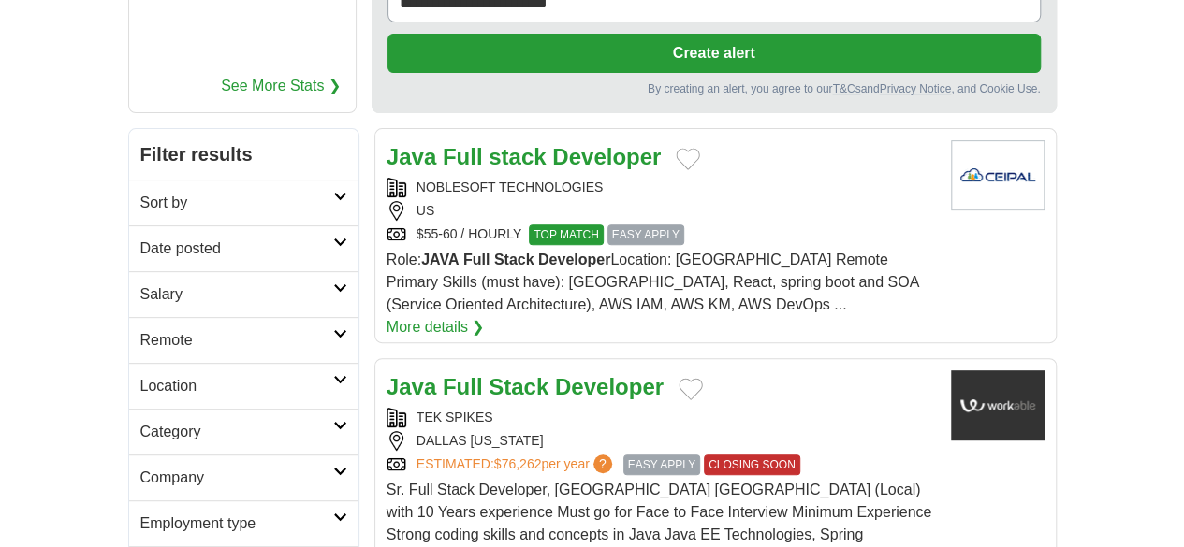
click at [555, 374] on strong "Developer" at bounding box center [609, 386] width 109 height 25
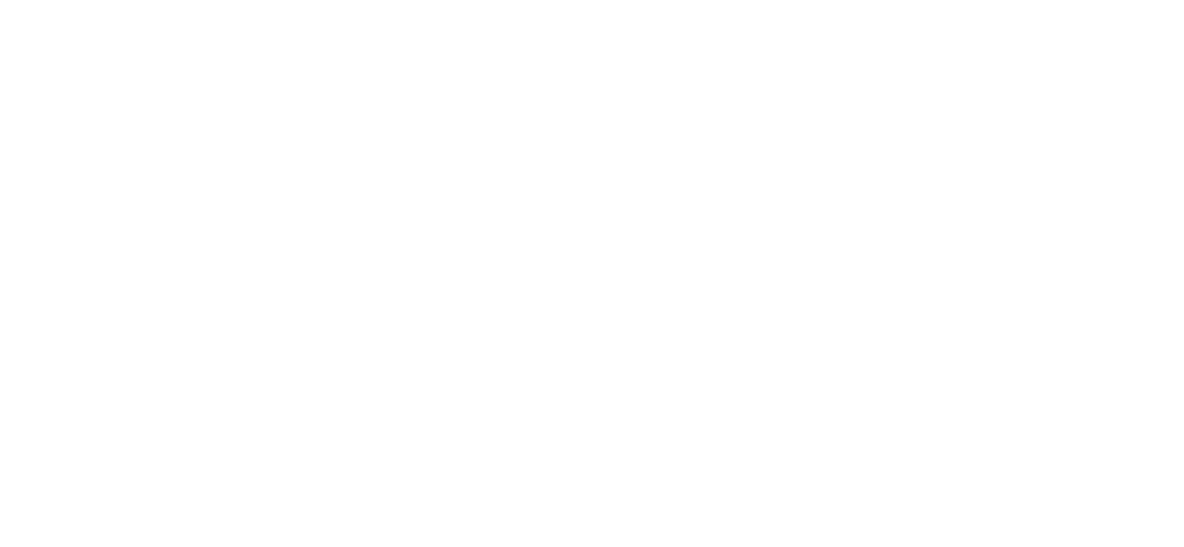
scroll to position [3369, 0]
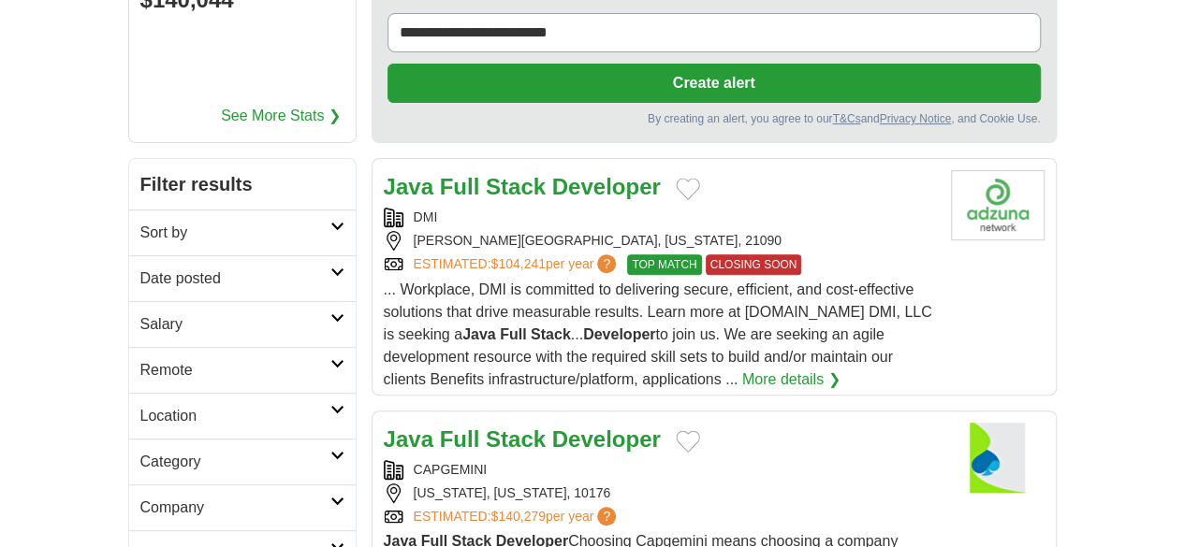
scroll to position [249, 0]
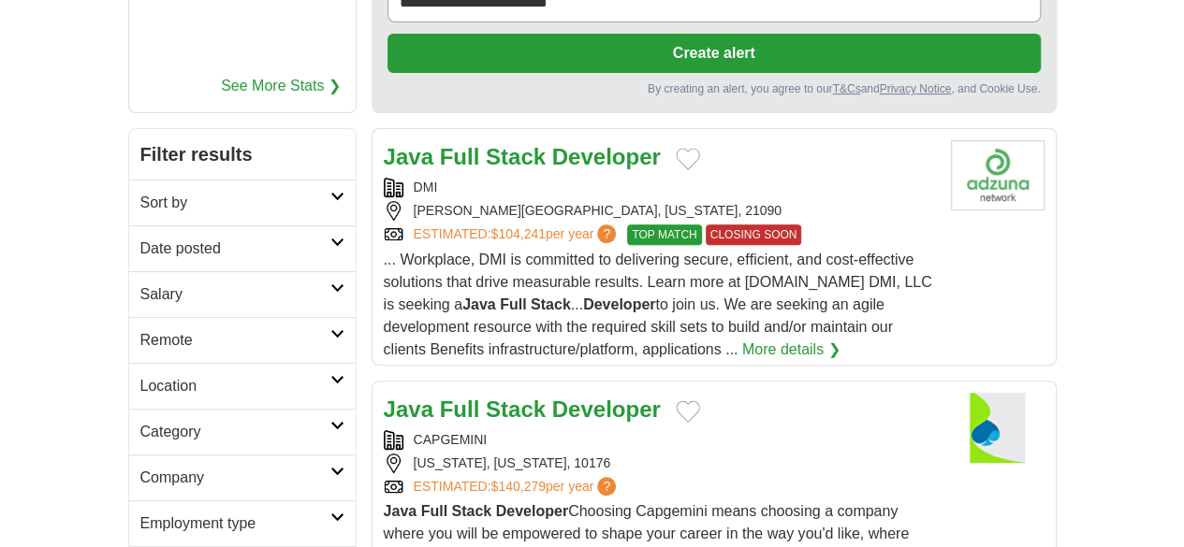
click at [563, 397] on strong "Developer" at bounding box center [606, 409] width 109 height 25
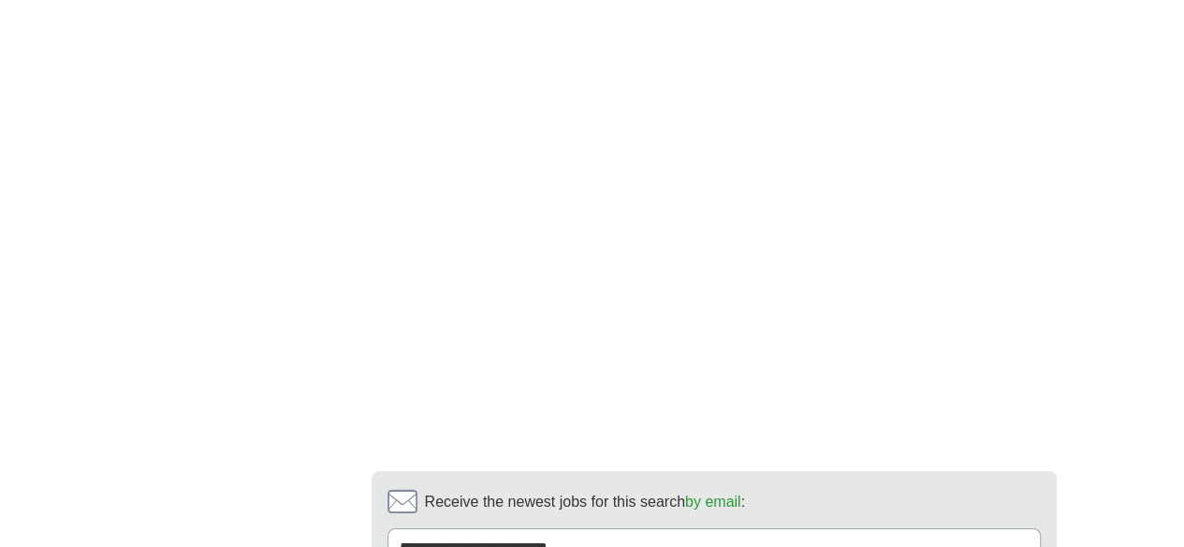
scroll to position [3566, 0]
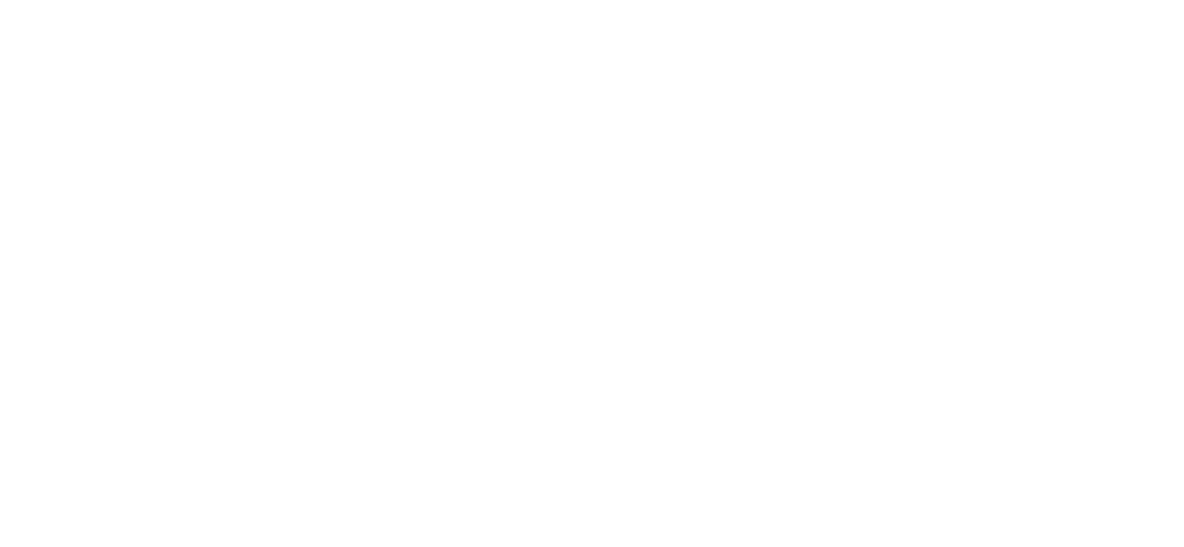
scroll to position [3493, 0]
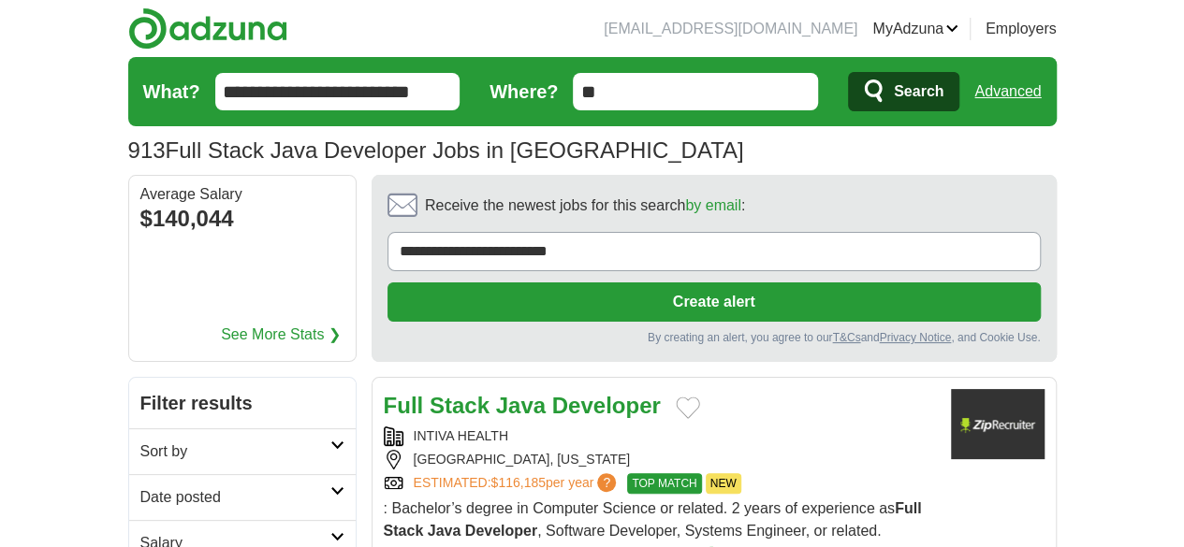
scroll to position [124, 0]
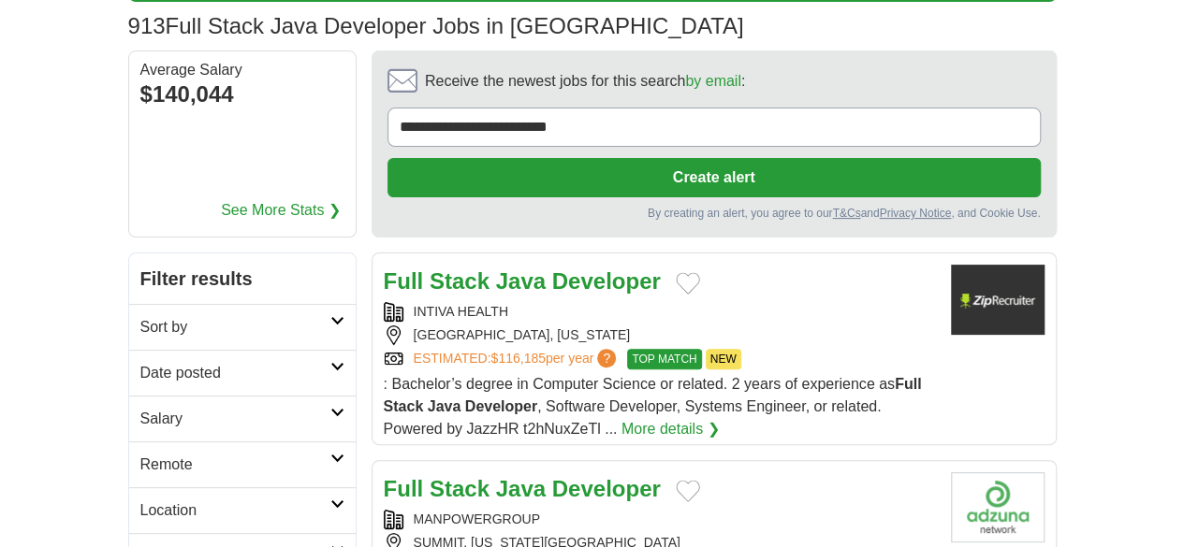
click at [720, 418] on link "More details ❯" at bounding box center [670, 429] width 98 height 22
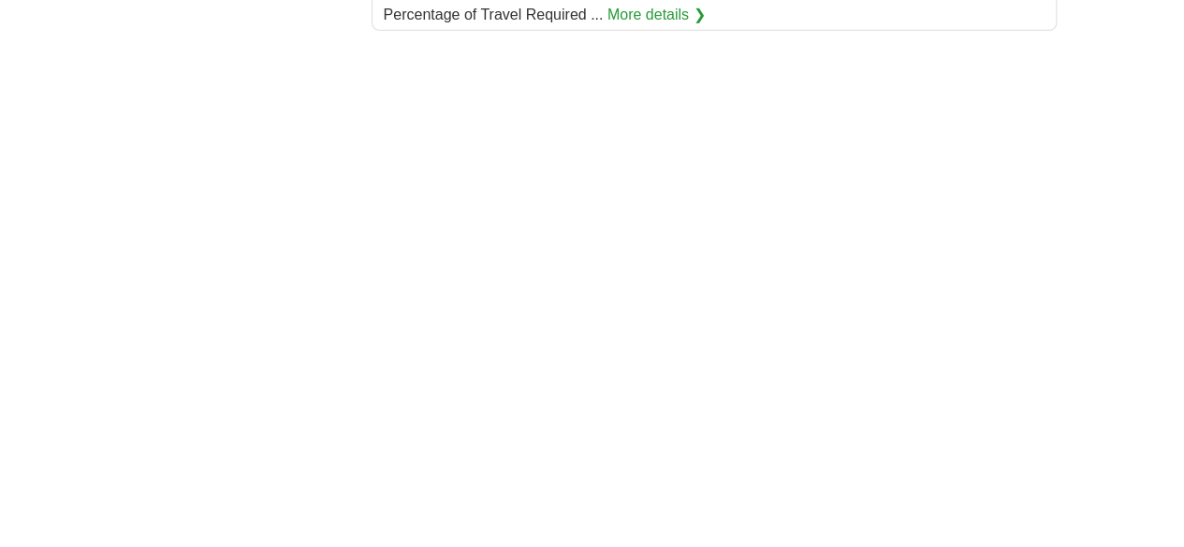
scroll to position [3369, 0]
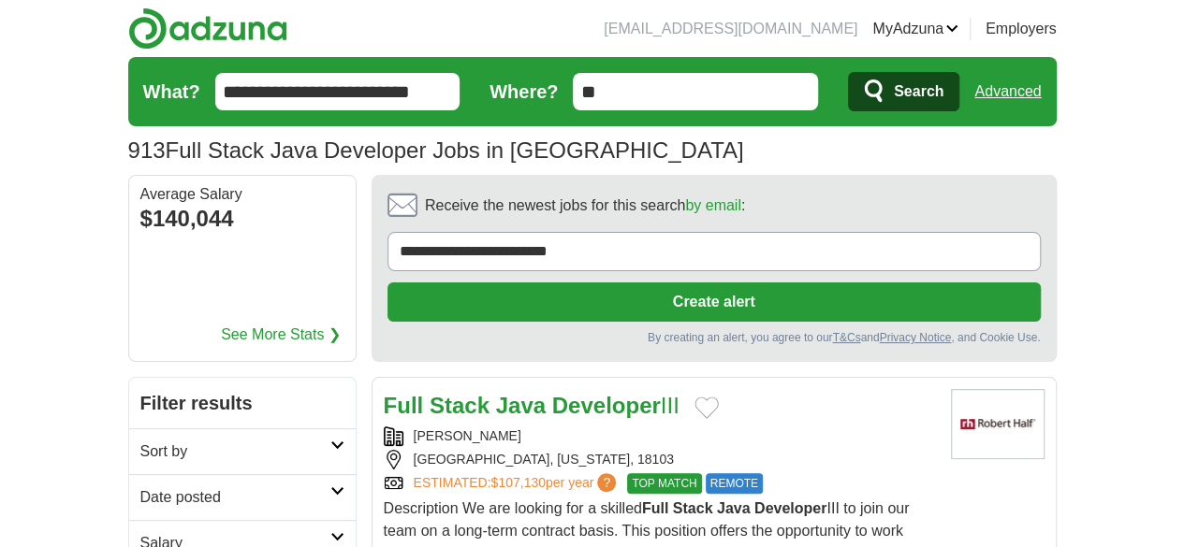
scroll to position [124, 0]
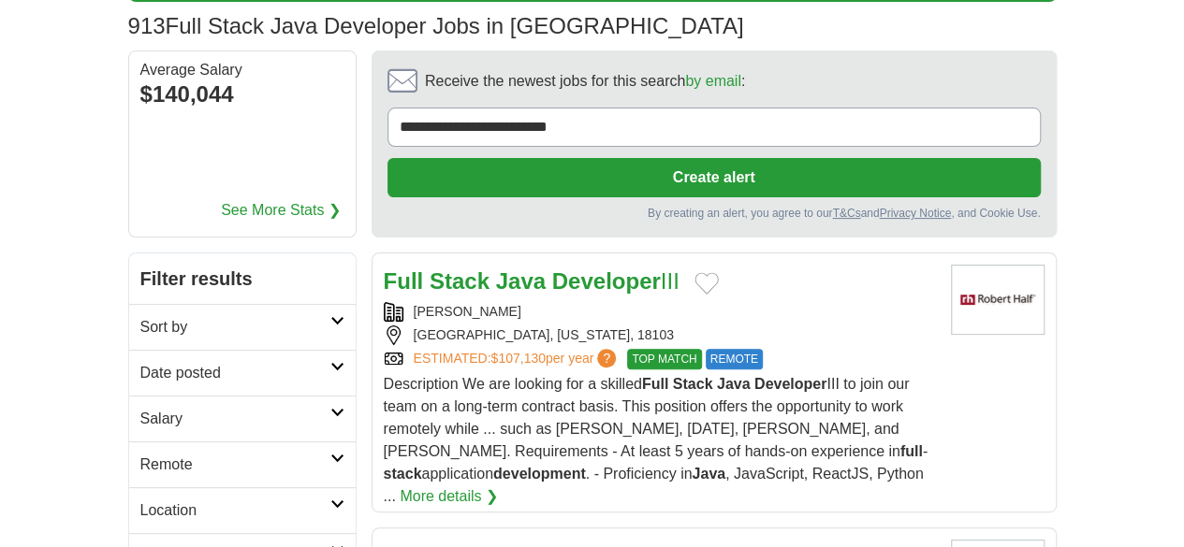
click at [552, 269] on strong "Developer" at bounding box center [606, 281] width 109 height 25
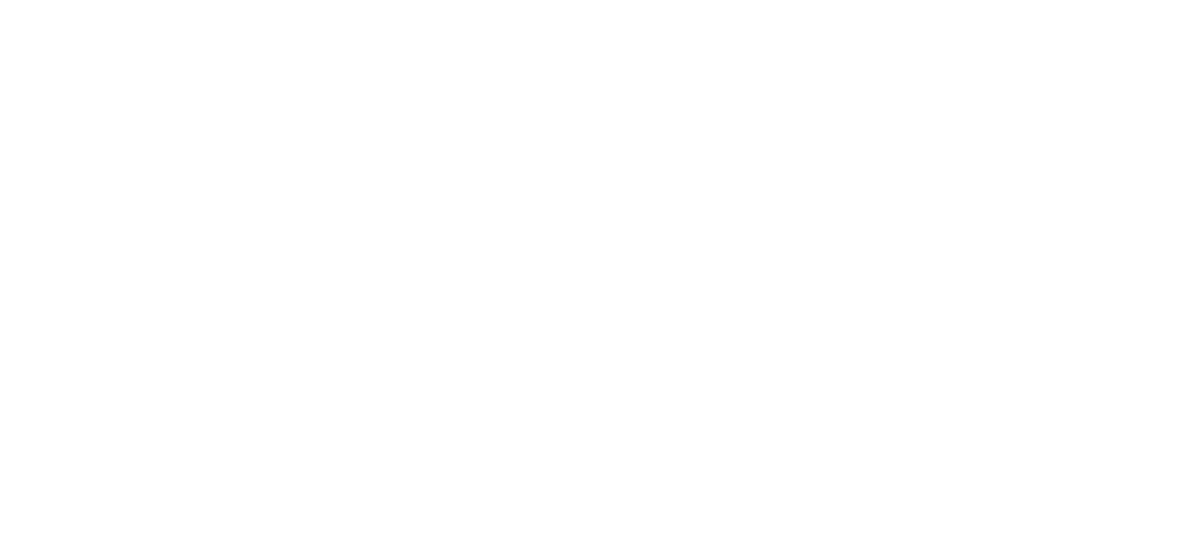
scroll to position [3618, 0]
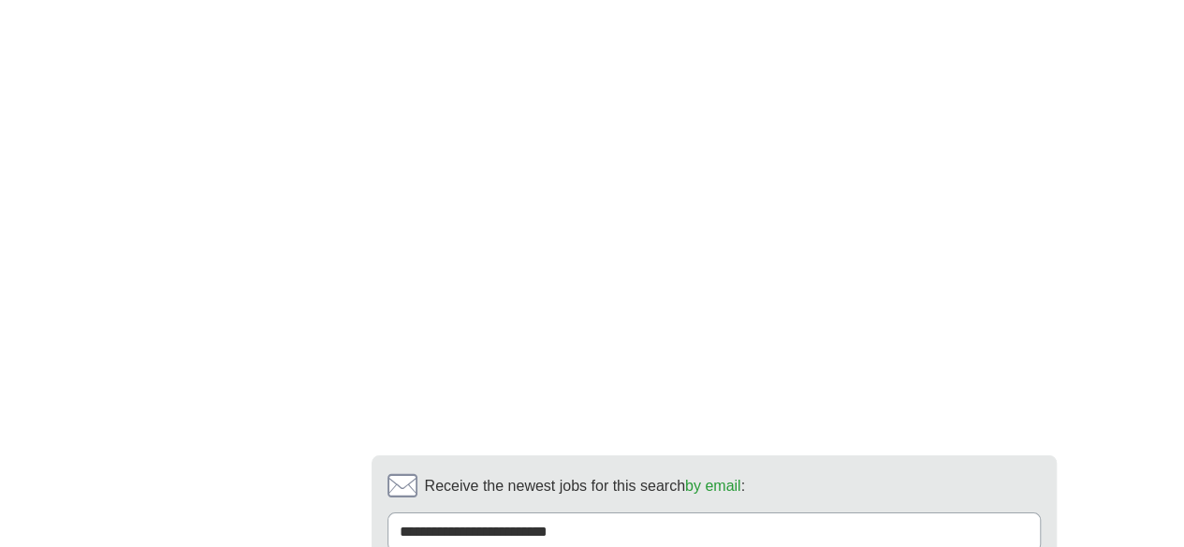
scroll to position [3476, 0]
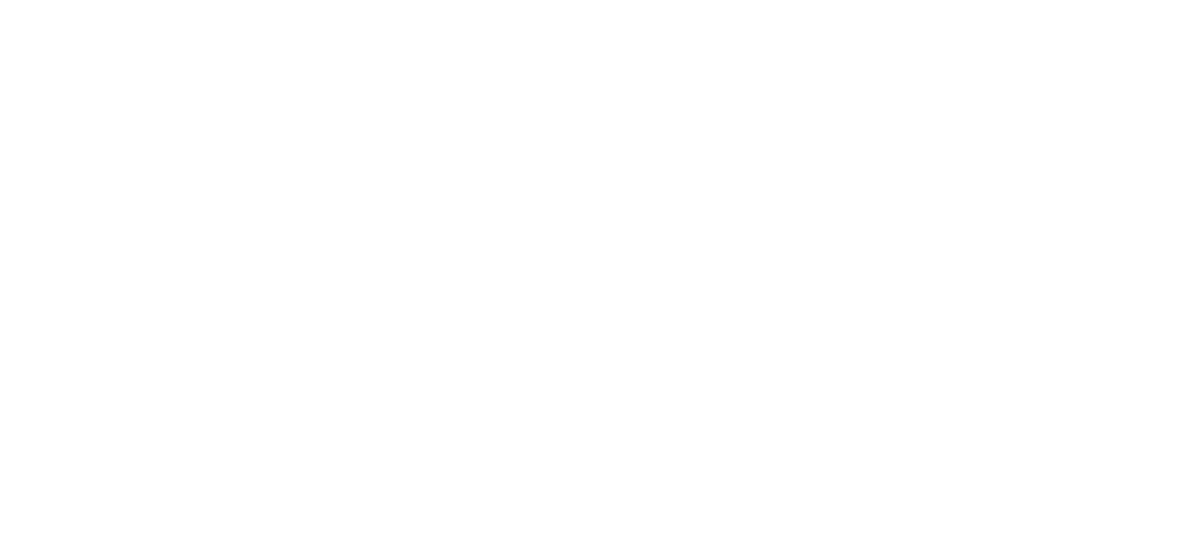
scroll to position [3689, 0]
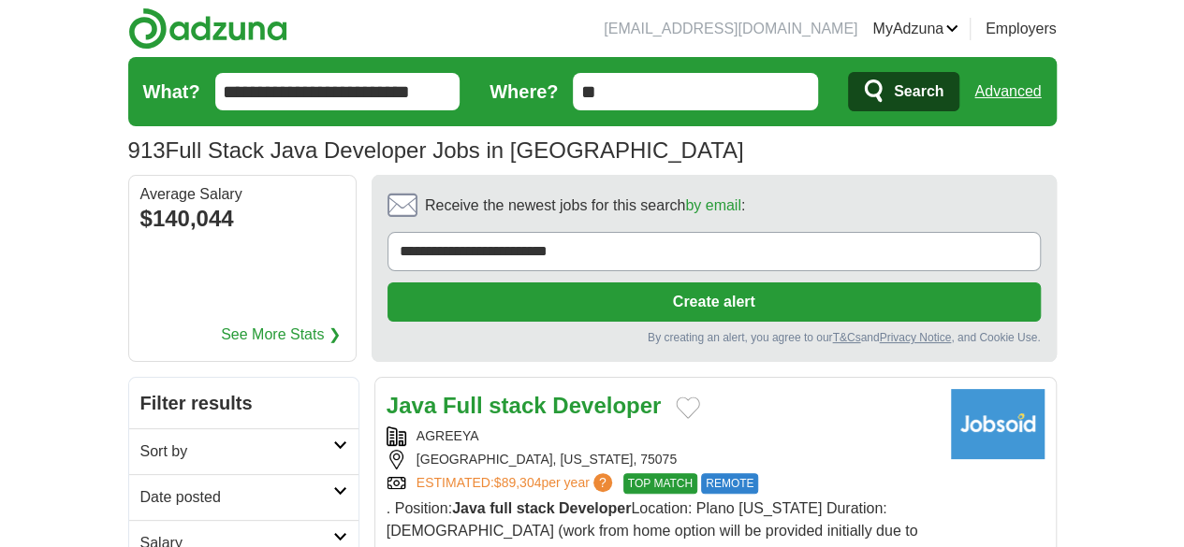
click at [892, 450] on div "[GEOGRAPHIC_DATA], [US_STATE], 75075" at bounding box center [660, 460] width 549 height 20
click at [898, 450] on div "[GEOGRAPHIC_DATA], [US_STATE], 75075" at bounding box center [660, 460] width 549 height 20
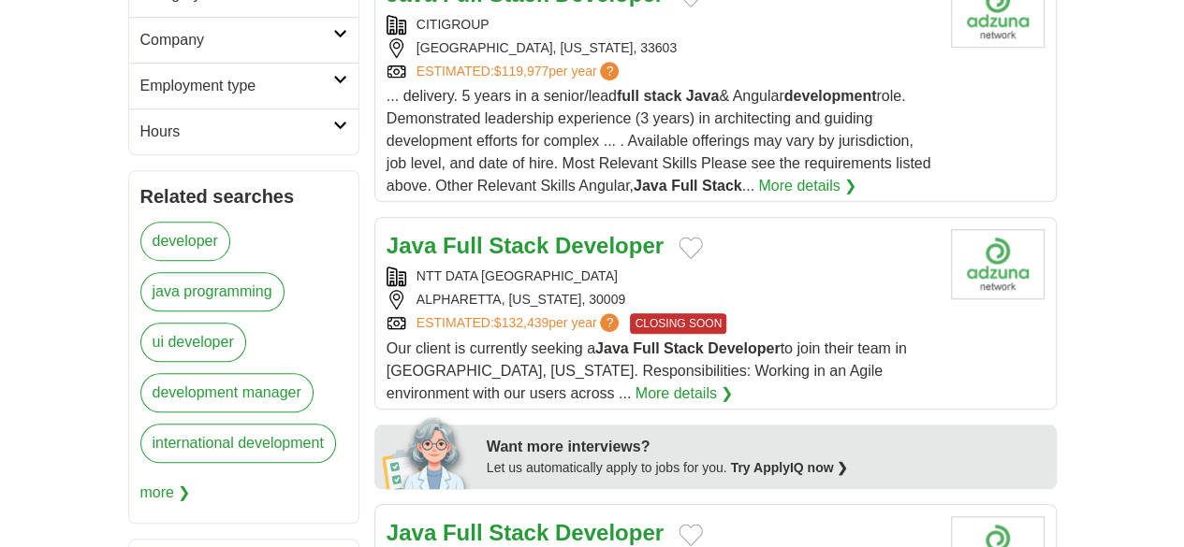
scroll to position [873, 0]
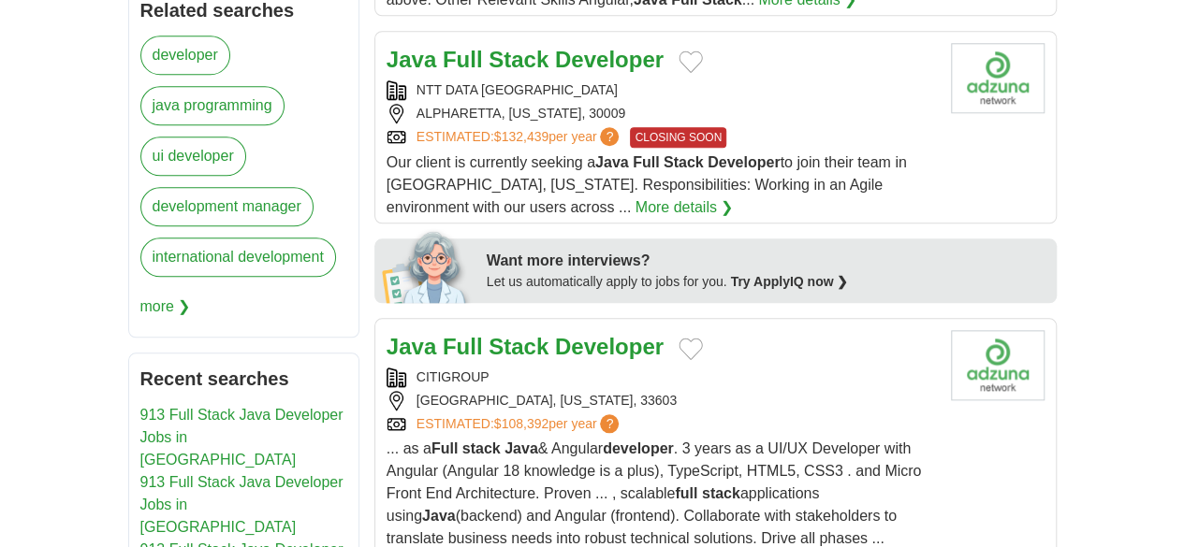
click at [158, 407] on link "913 Full Stack Java Developer Jobs in [GEOGRAPHIC_DATA]" at bounding box center [241, 437] width 203 height 61
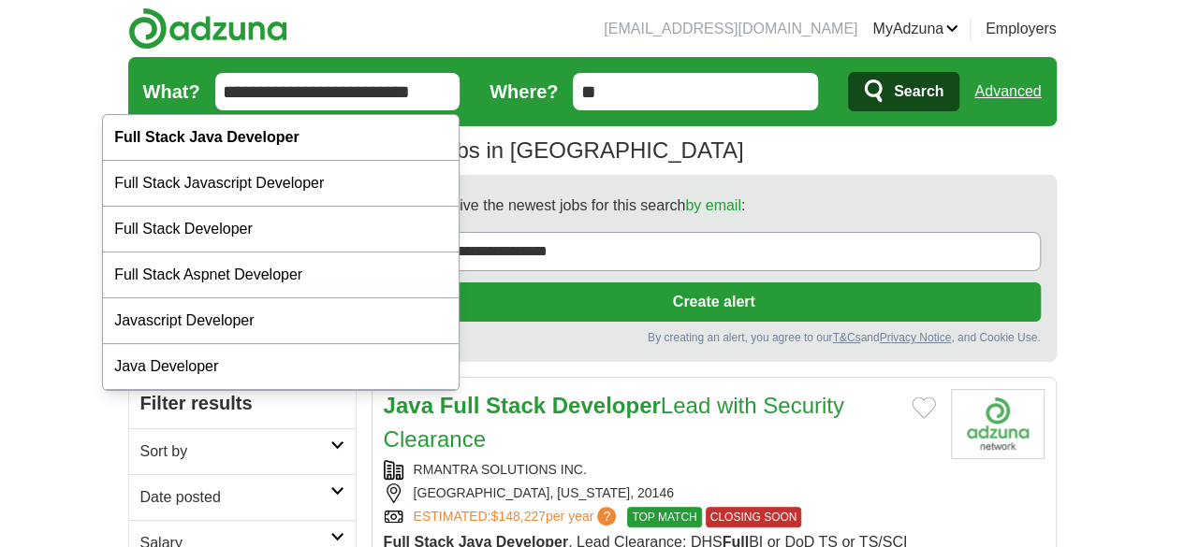
drag, startPoint x: 351, startPoint y: 91, endPoint x: 241, endPoint y: 91, distance: 109.5
click at [241, 91] on input "**********" at bounding box center [337, 91] width 245 height 37
type input "**********"
click at [848, 72] on button "Search" at bounding box center [903, 91] width 111 height 39
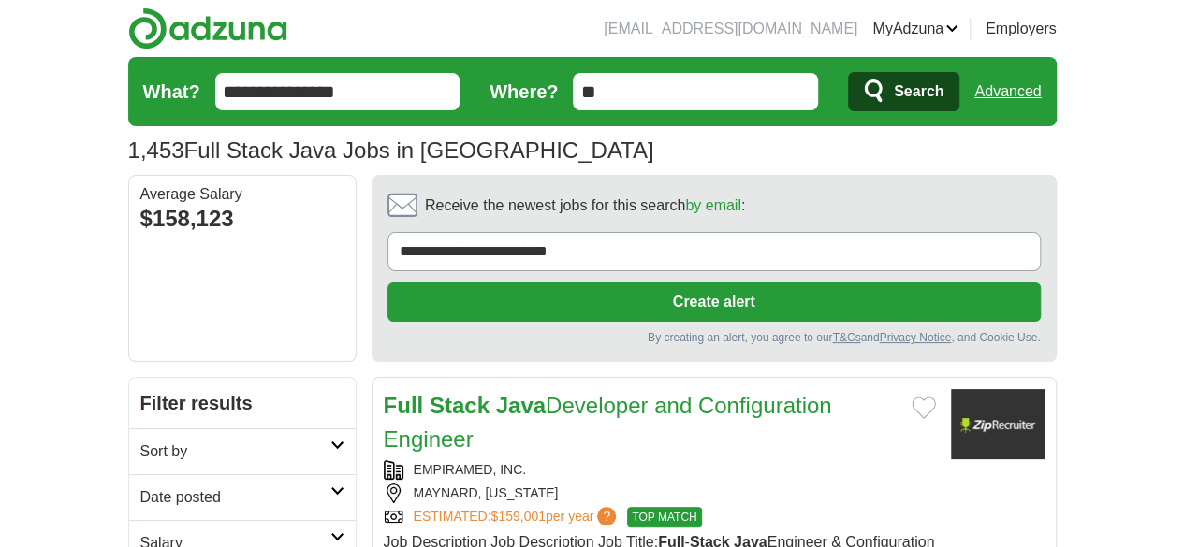
scroll to position [124, 0]
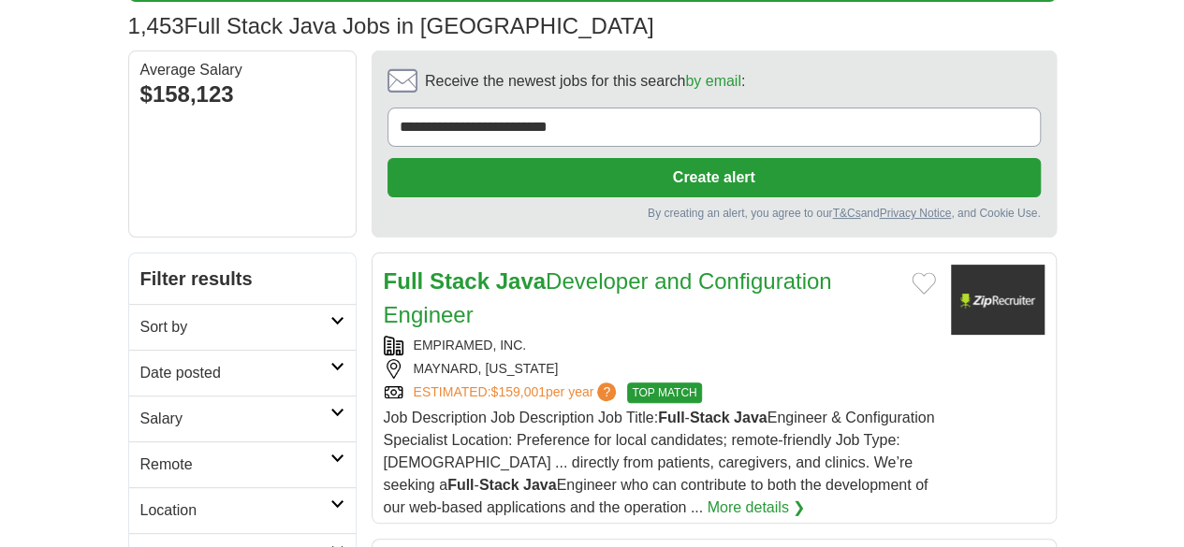
click at [663, 269] on link "Full Stack Java Developer and Configuration Engineer" at bounding box center [608, 298] width 448 height 59
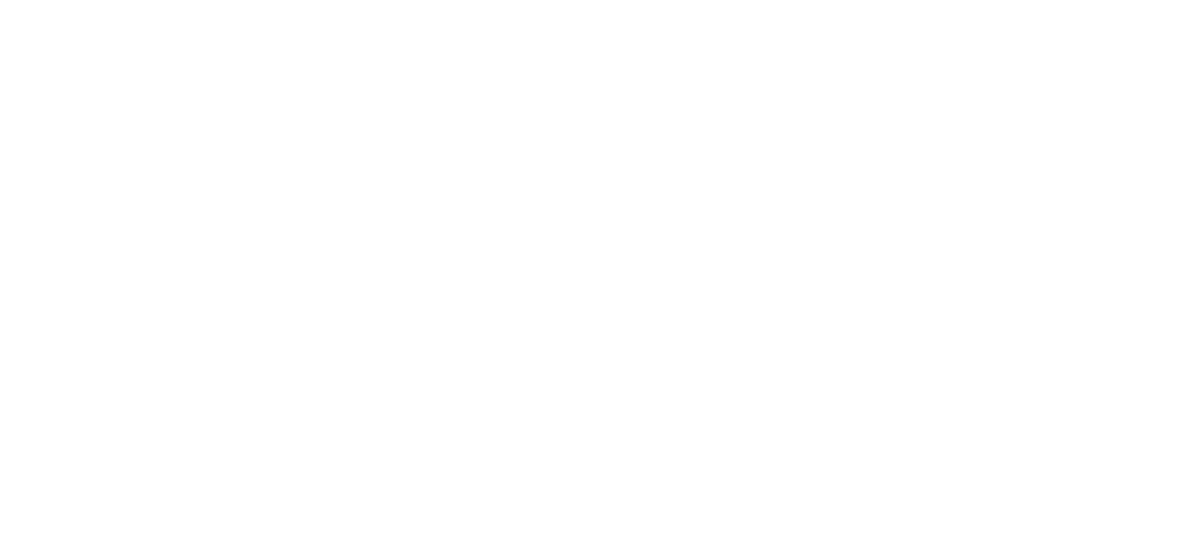
scroll to position [3467, 0]
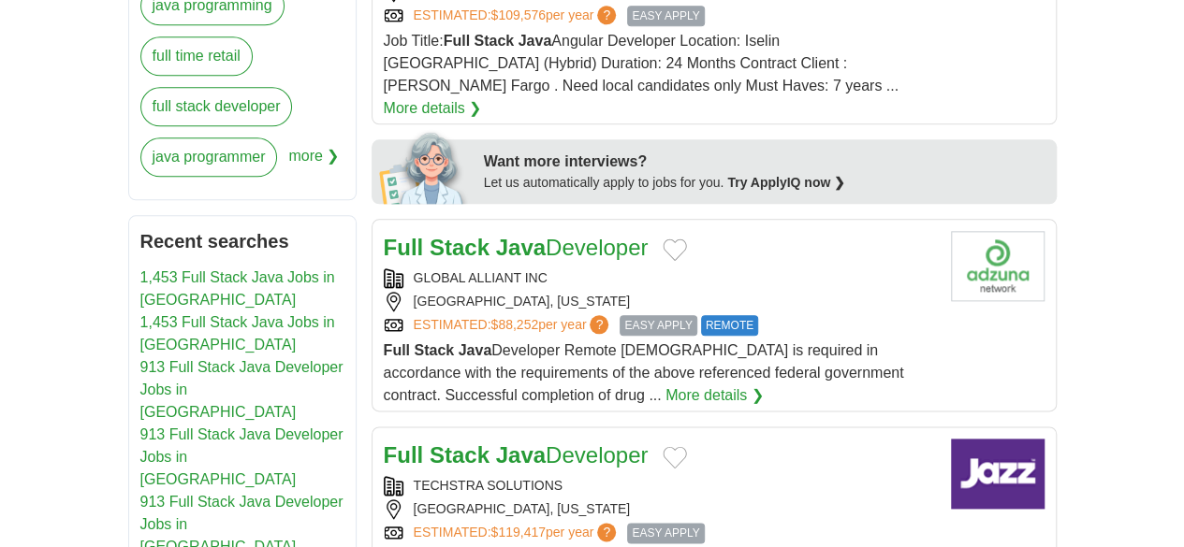
scroll to position [998, 0]
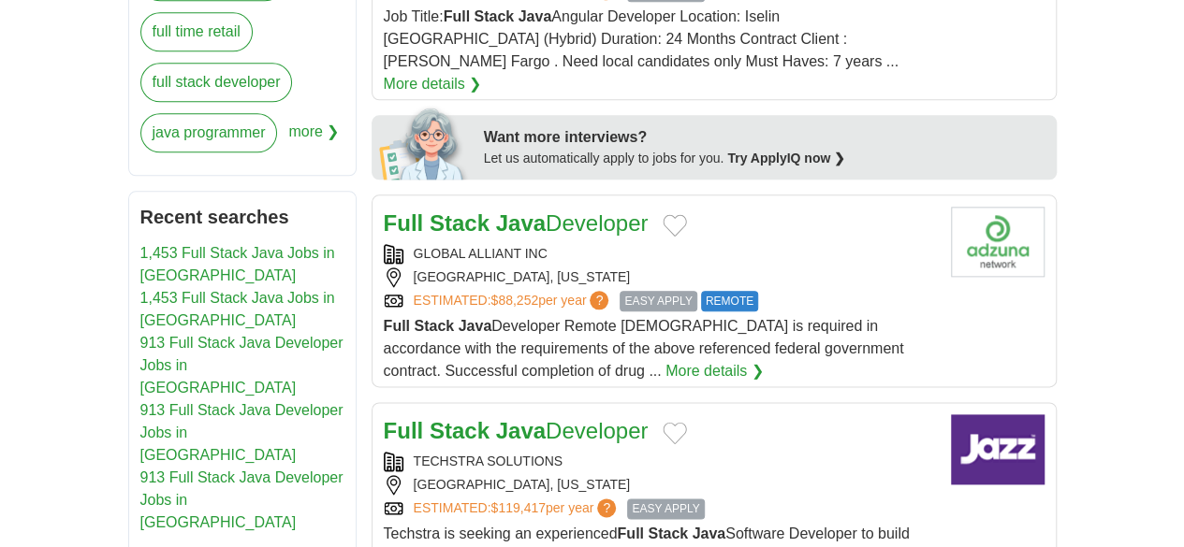
click at [517, 415] on div "Full Stack Java Developer TECHSTRA SOLUTIONS [GEOGRAPHIC_DATA], [US_STATE] ESTI…" at bounding box center [660, 525] width 552 height 221
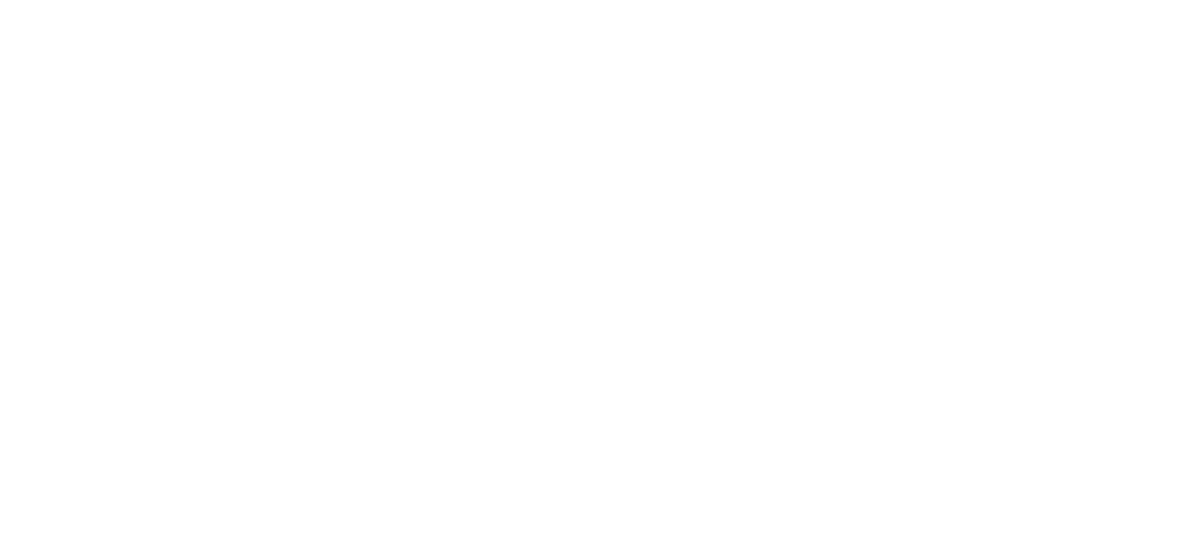
scroll to position [3119, 0]
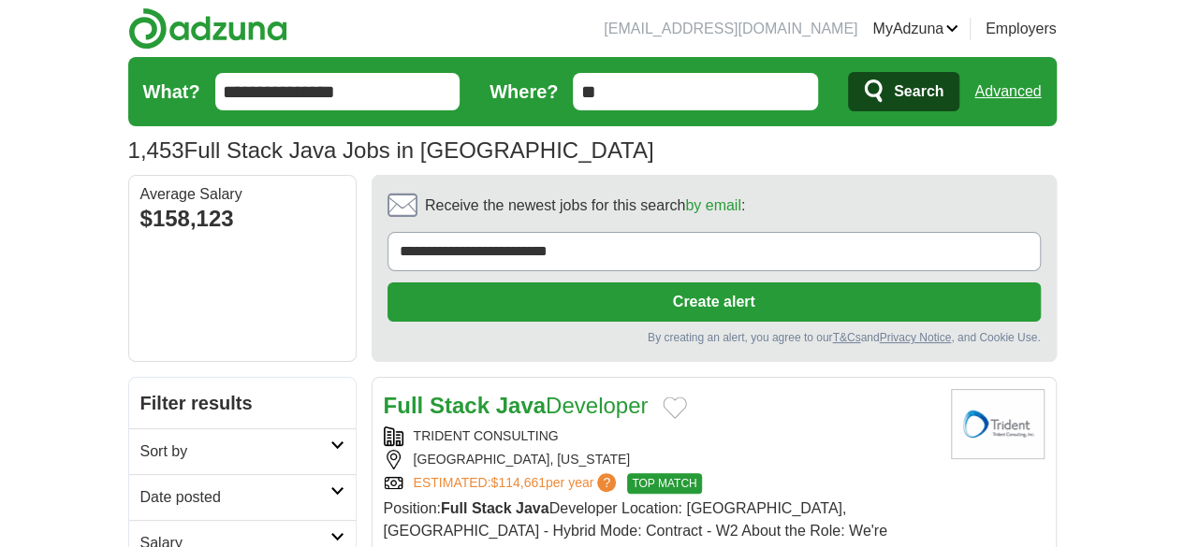
click at [513, 389] on h2 "Full Stack Java Developer" at bounding box center [516, 406] width 265 height 34
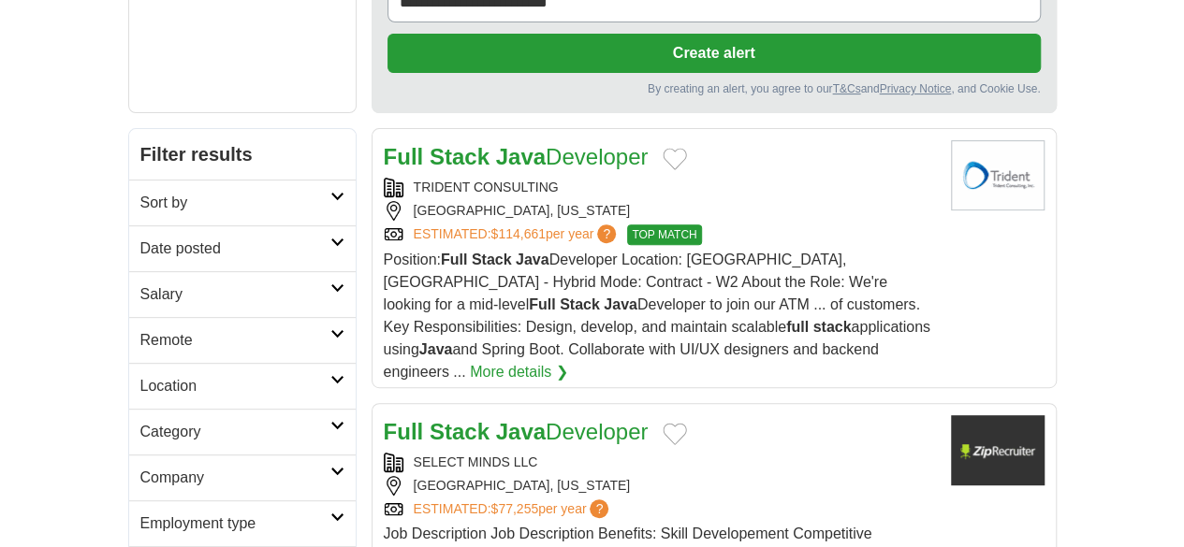
scroll to position [499, 0]
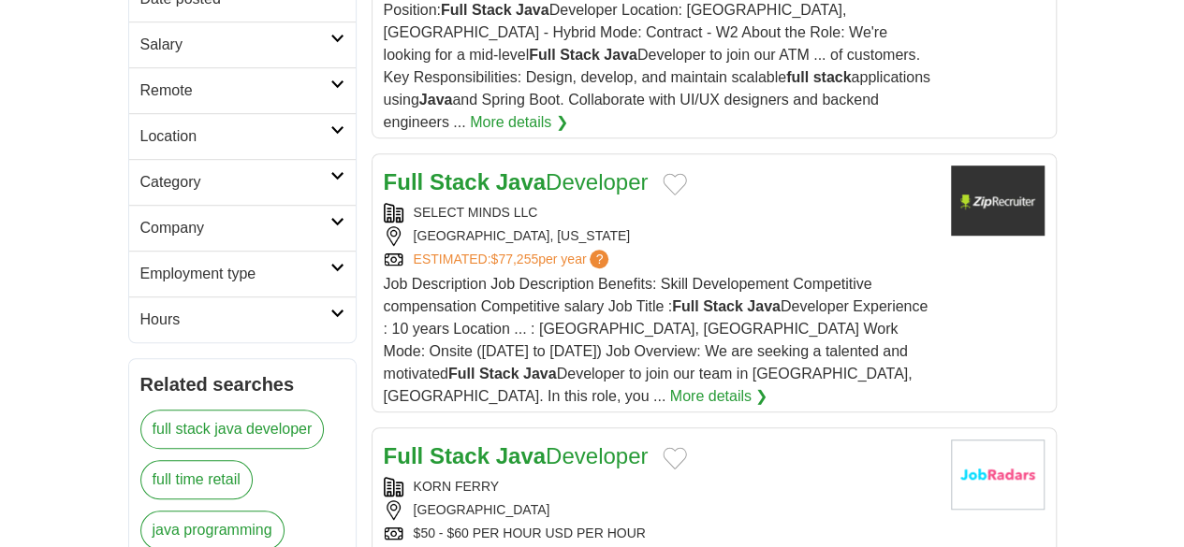
click at [571, 477] on div "KORN FERRY WILMINGTON $50 - $60 PER HOUR USD PER HOUR" at bounding box center [660, 510] width 552 height 66
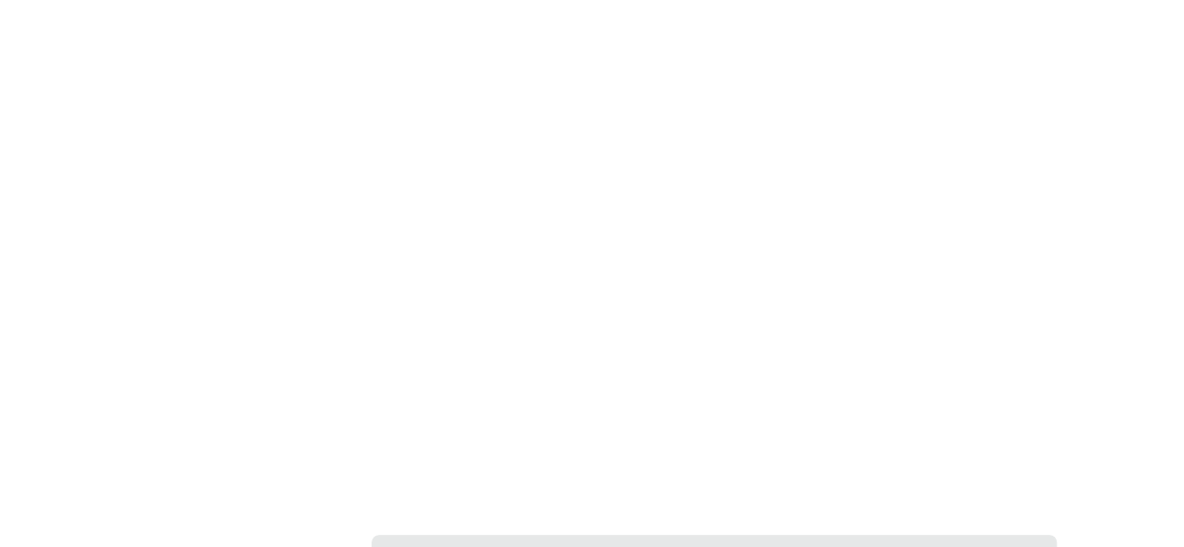
scroll to position [3493, 0]
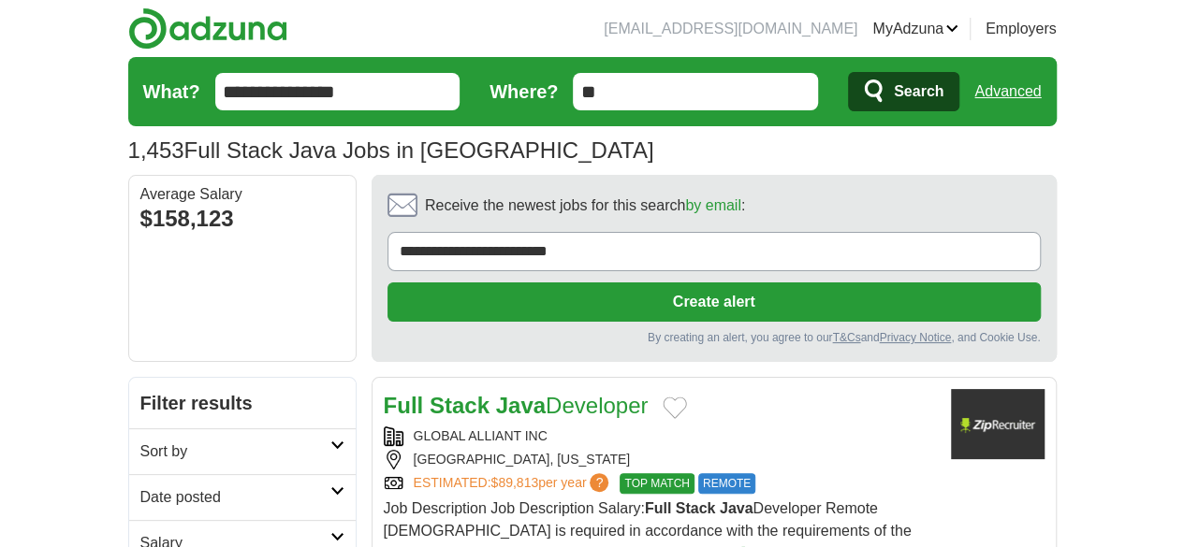
click at [692, 82] on input "**" at bounding box center [695, 91] width 245 height 37
click at [943, 85] on span "Search" at bounding box center [919, 91] width 50 height 37
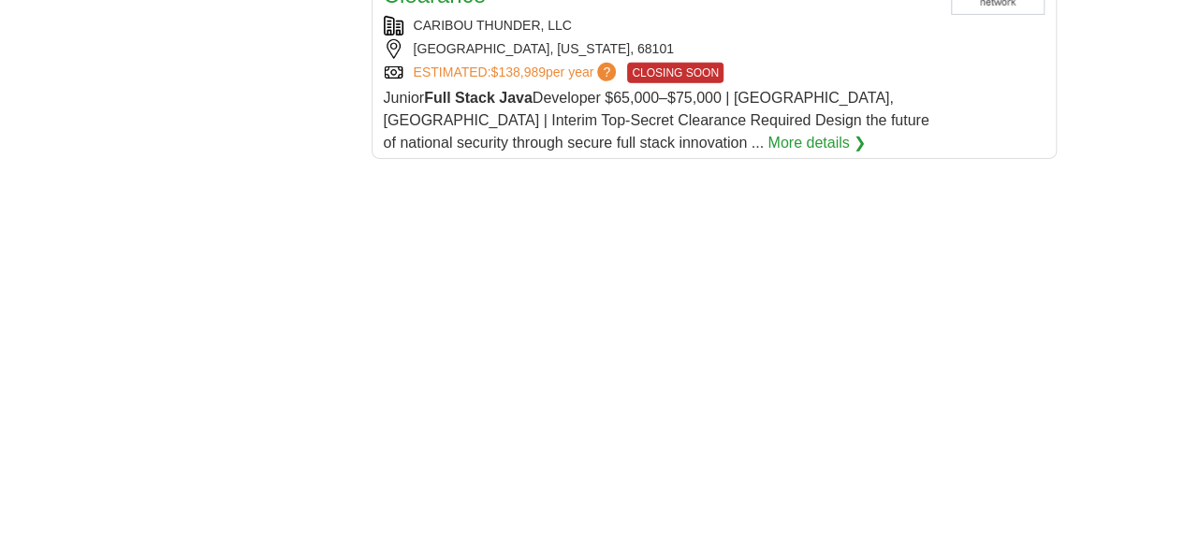
scroll to position [3093, 0]
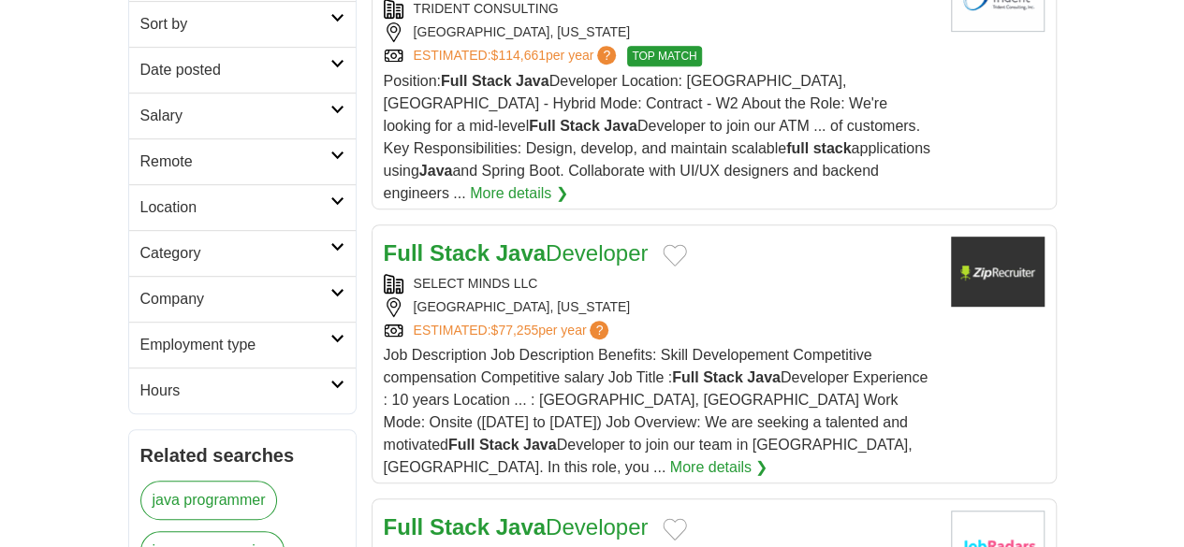
scroll to position [374, 0]
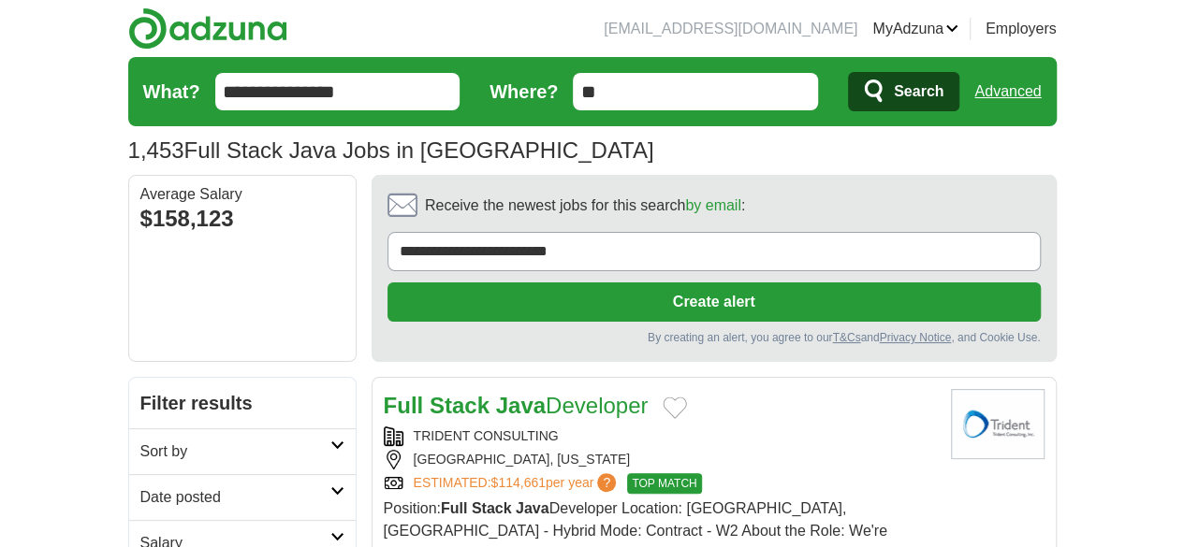
click at [943, 93] on span "Search" at bounding box center [919, 91] width 50 height 37
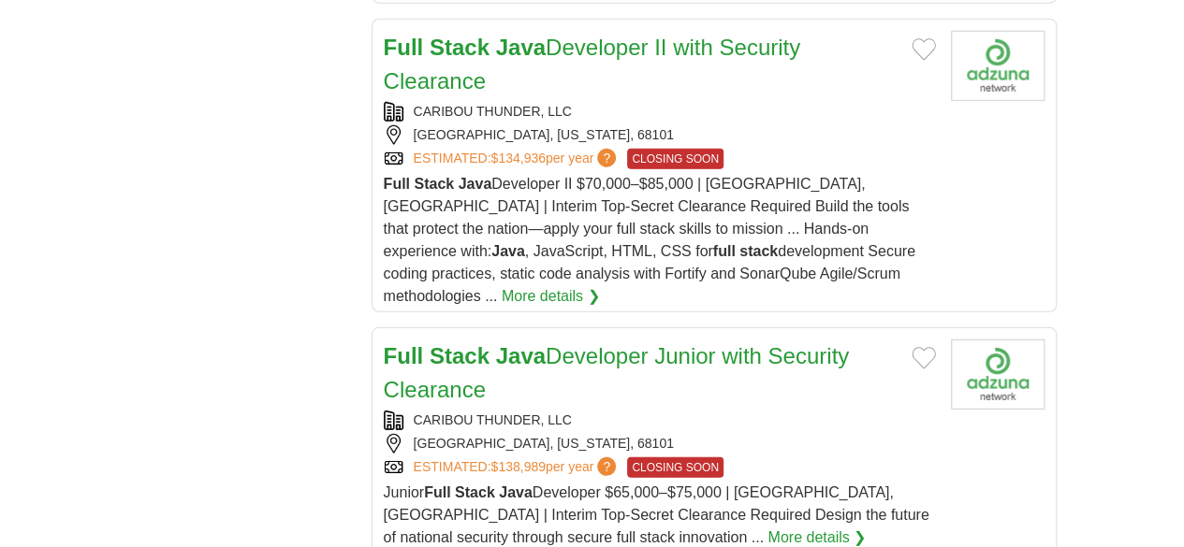
scroll to position [3432, 0]
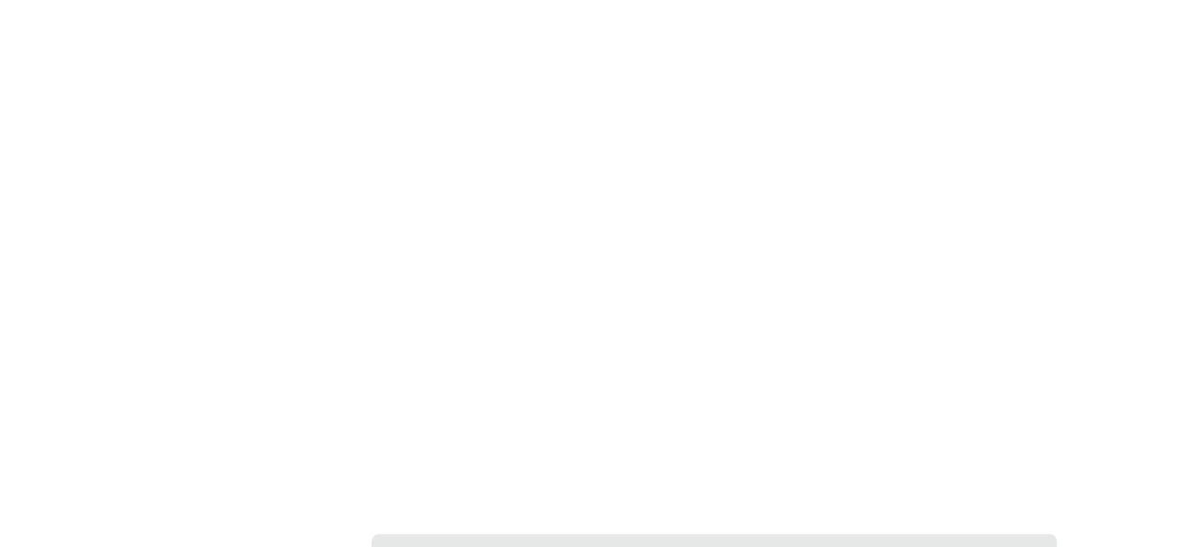
scroll to position [3635, 0]
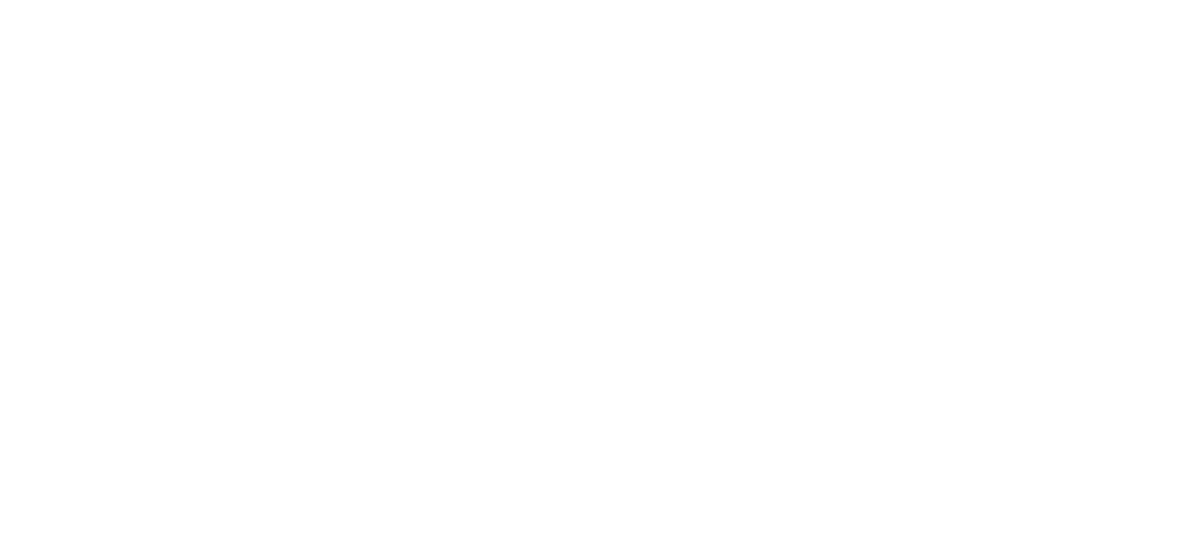
scroll to position [3493, 0]
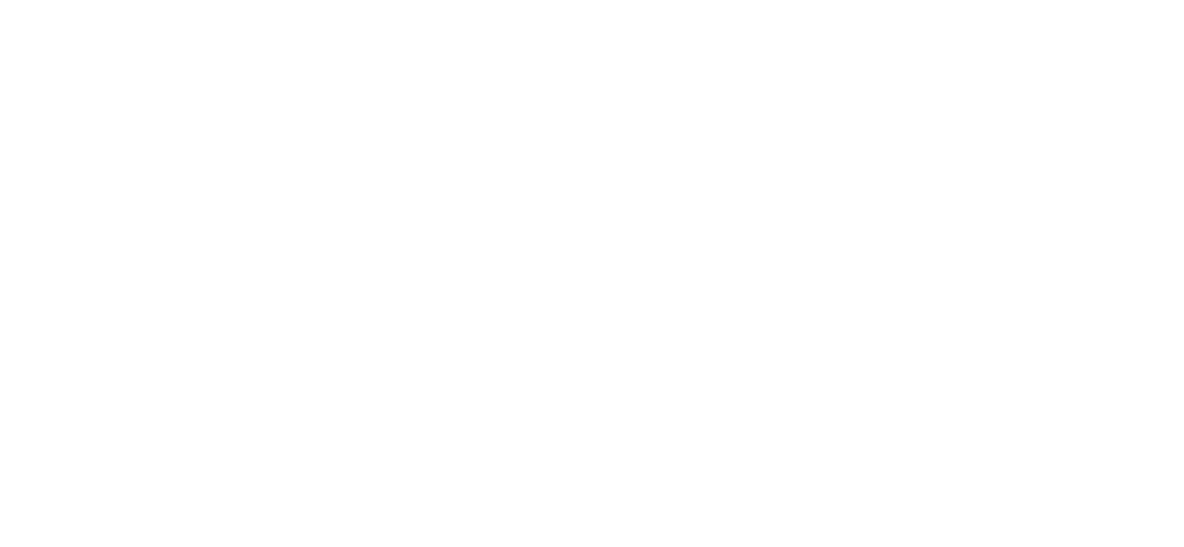
scroll to position [3493, 0]
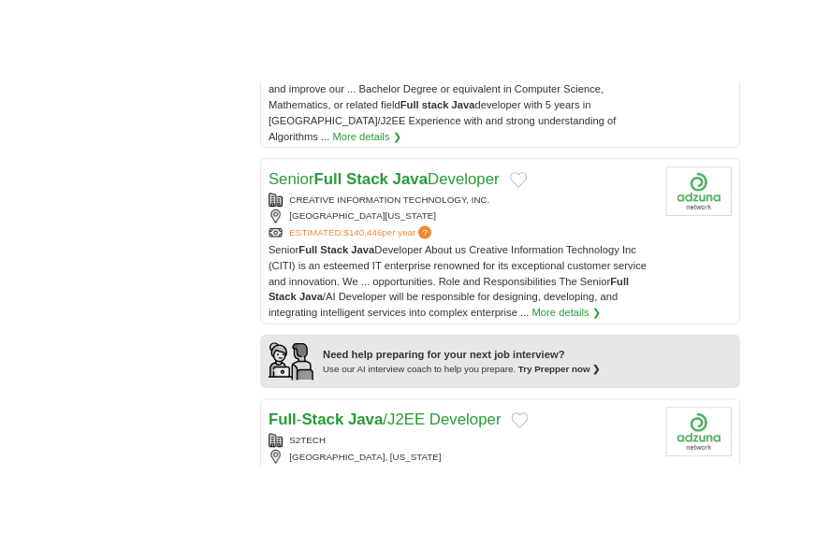
scroll to position [1746, 0]
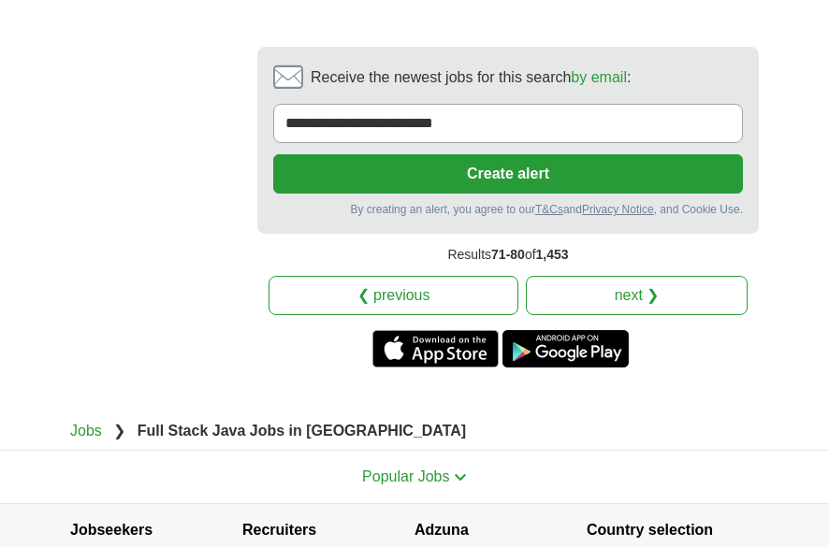
scroll to position [5117, 0]
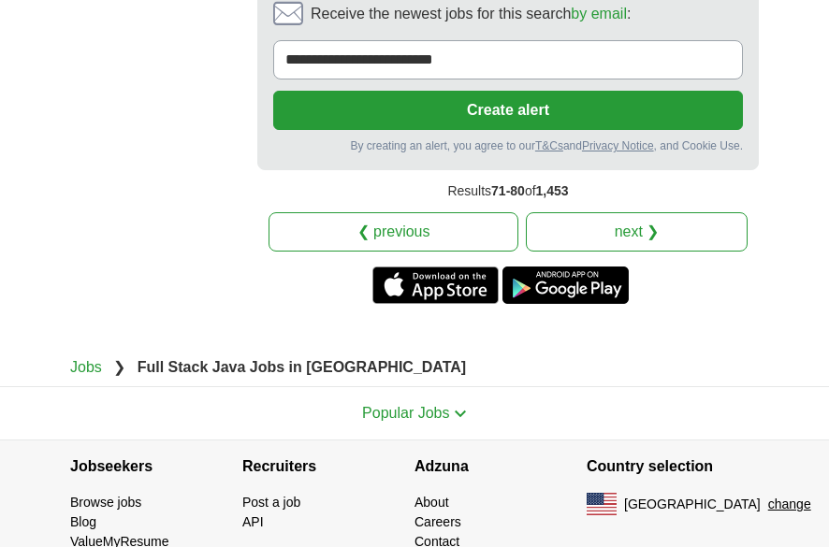
click at [590, 212] on link "next ❯" at bounding box center [637, 231] width 222 height 39
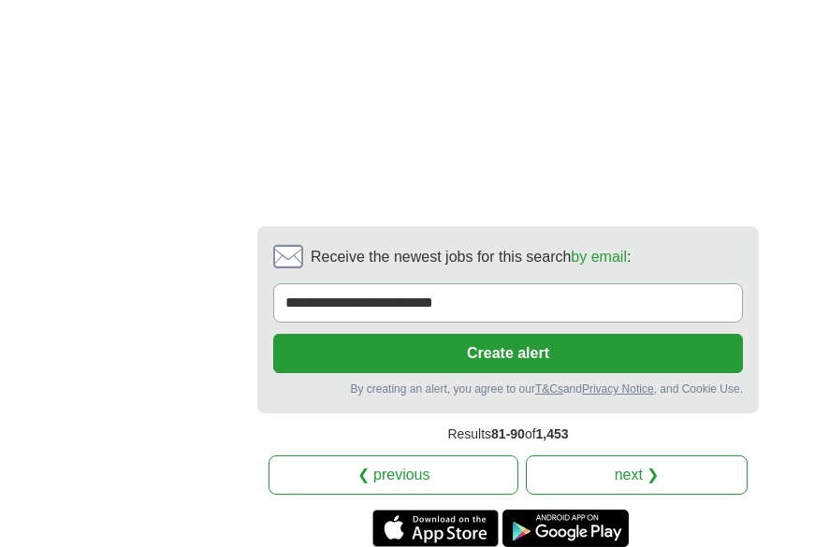
scroll to position [4776, 0]
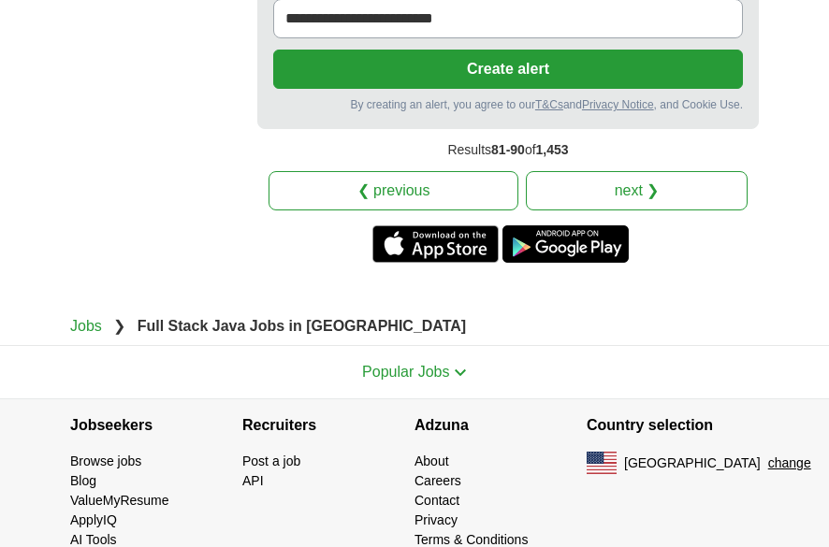
click at [664, 171] on link "next ❯" at bounding box center [637, 190] width 222 height 39
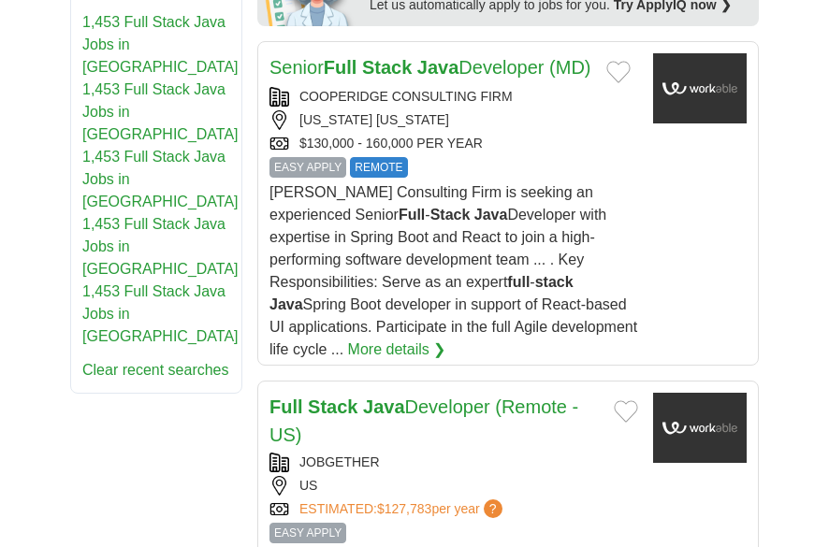
scroll to position [1497, 0]
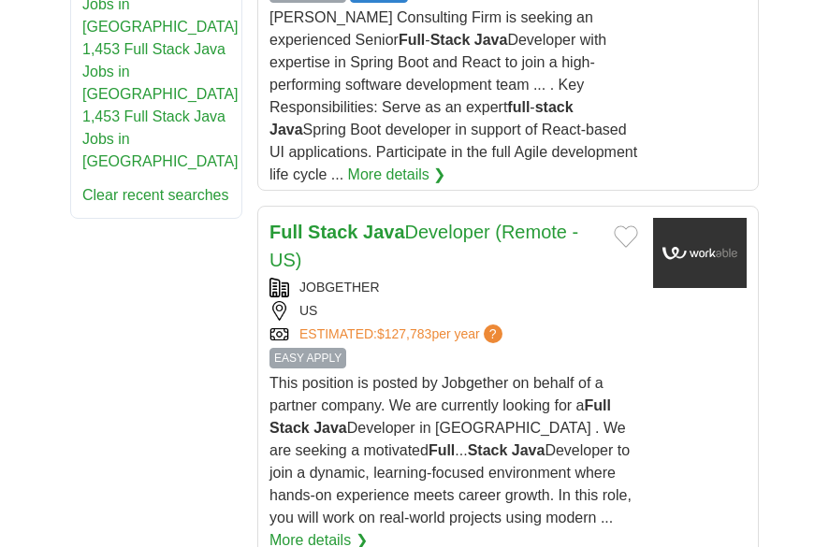
click at [510, 238] on link "Full Stack Java Developer (Remote - US)" at bounding box center [423, 246] width 309 height 49
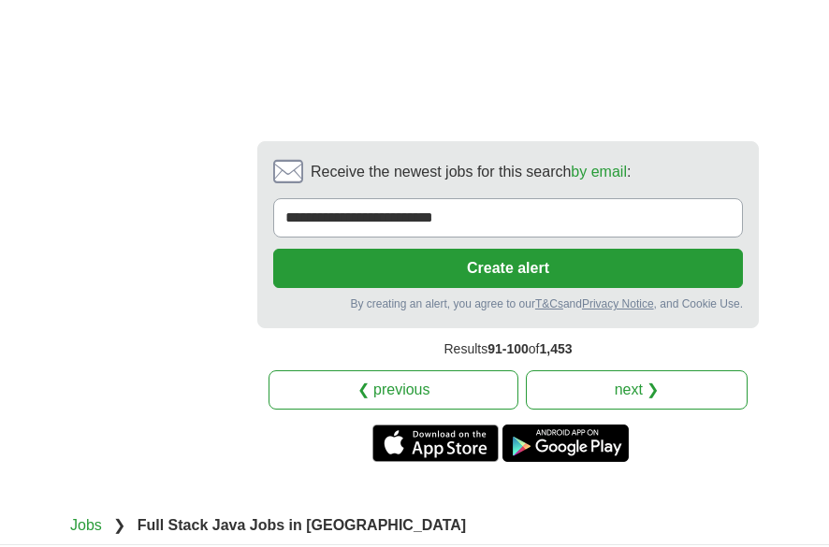
scroll to position [4740, 0]
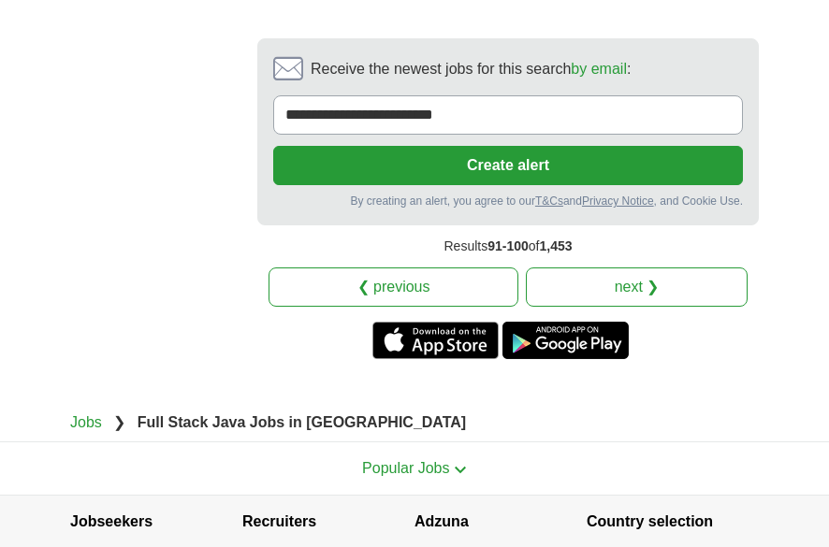
click at [566, 226] on div "Results 91-100 of 1,453" at bounding box center [508, 247] width 502 height 42
click at [576, 268] on link "next ❯" at bounding box center [637, 287] width 222 height 39
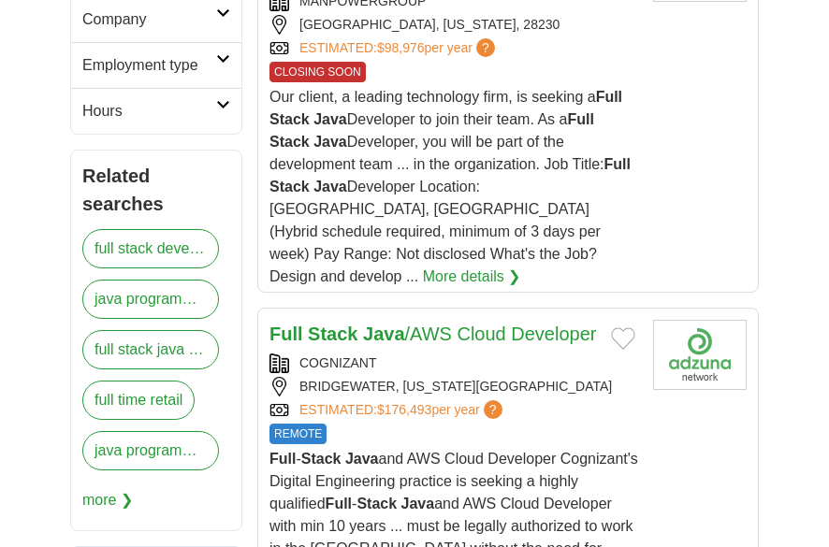
scroll to position [749, 0]
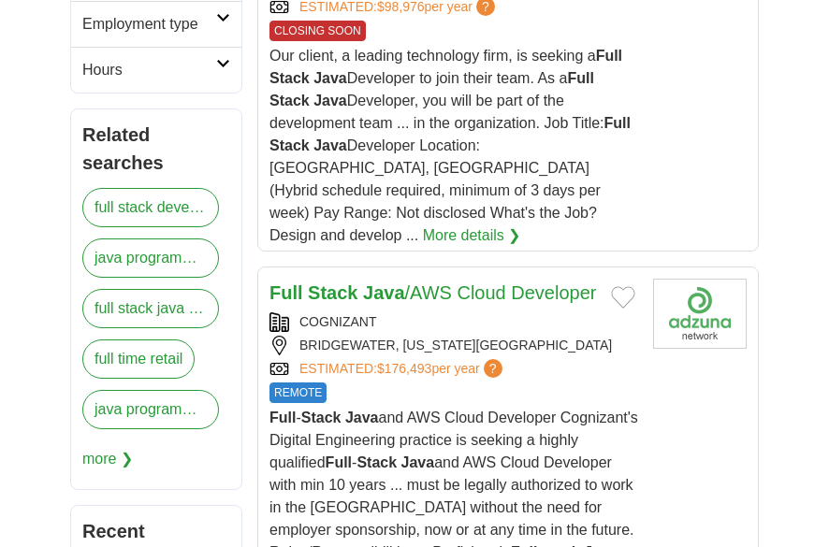
click at [478, 283] on link "Full Stack Java /AWS Cloud Developer" at bounding box center [432, 293] width 327 height 21
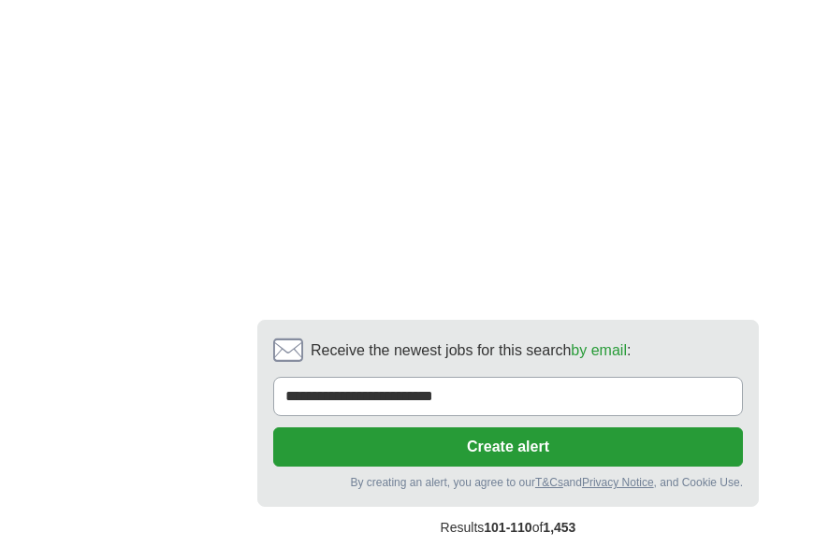
scroll to position [4492, 0]
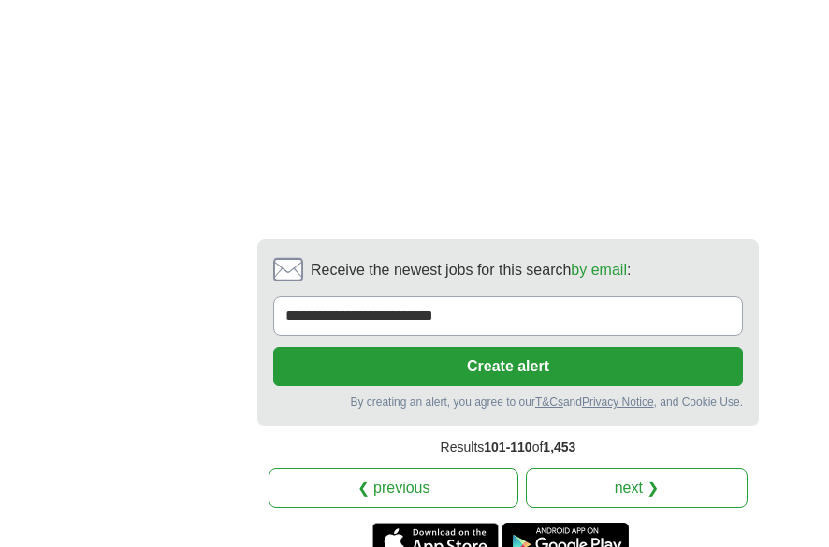
click at [611, 469] on link "next ❯" at bounding box center [637, 488] width 222 height 39
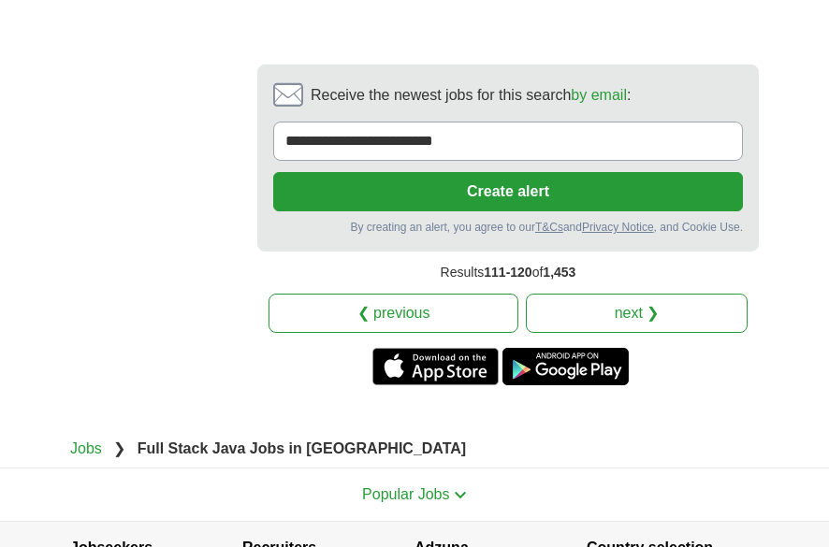
scroll to position [4711, 0]
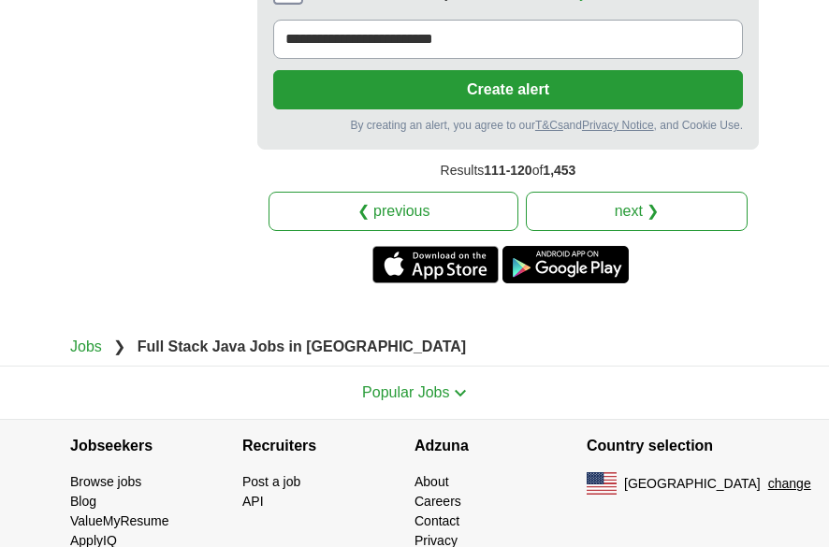
click at [664, 192] on link "next ❯" at bounding box center [637, 211] width 222 height 39
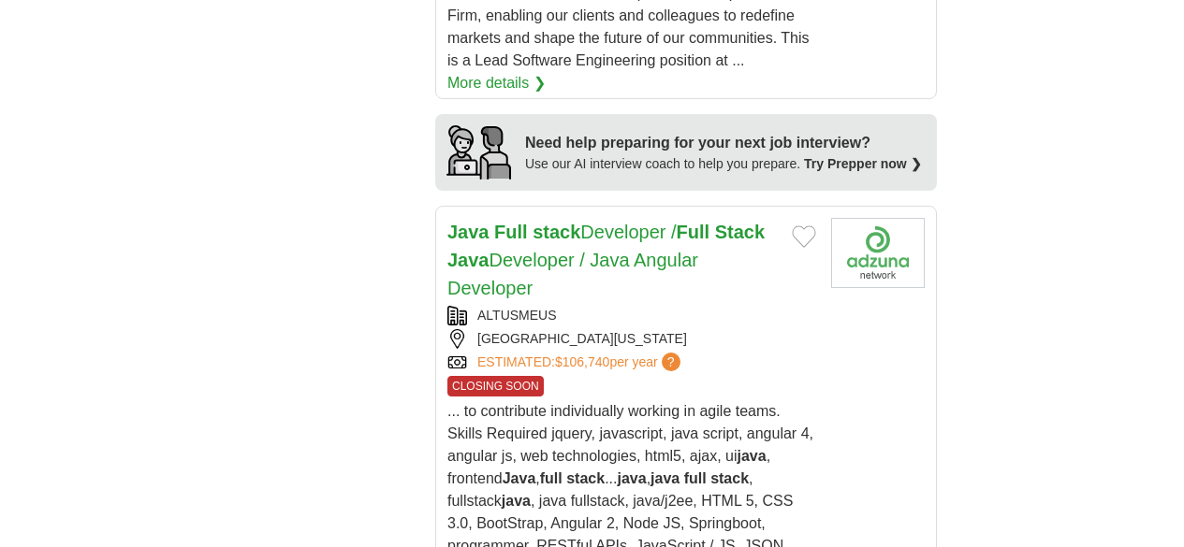
scroll to position [2246, 0]
